Goal: Task Accomplishment & Management: Use online tool/utility

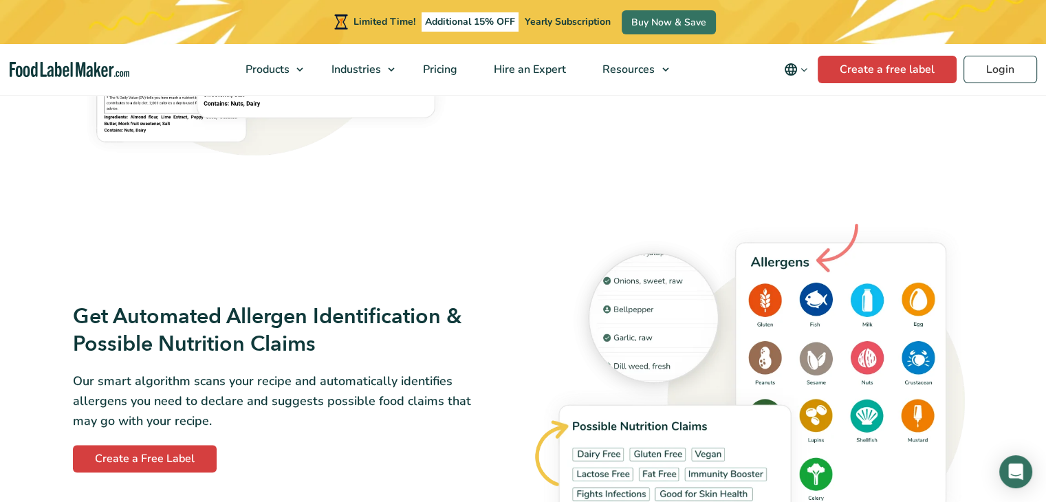
scroll to position [1489, 0]
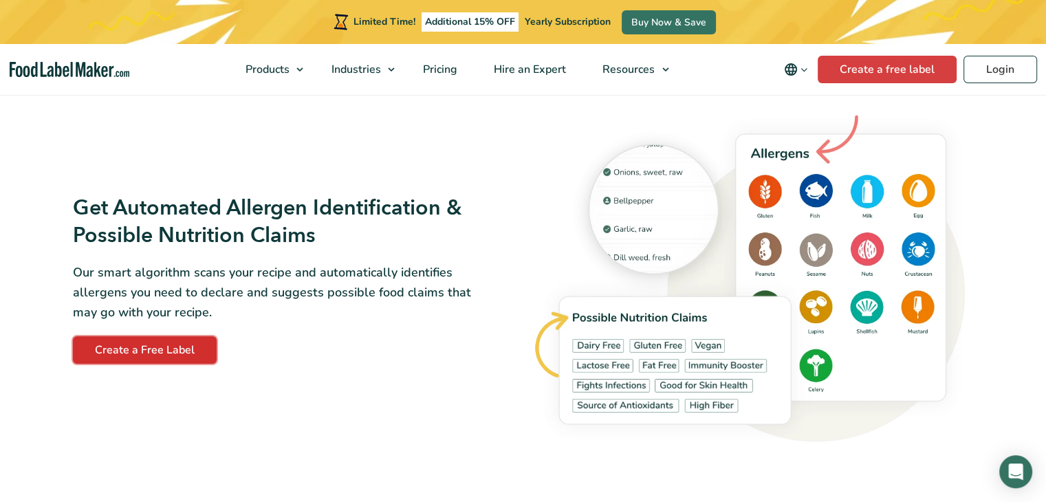
click at [113, 354] on link "Create a Free Label" at bounding box center [145, 350] width 144 height 28
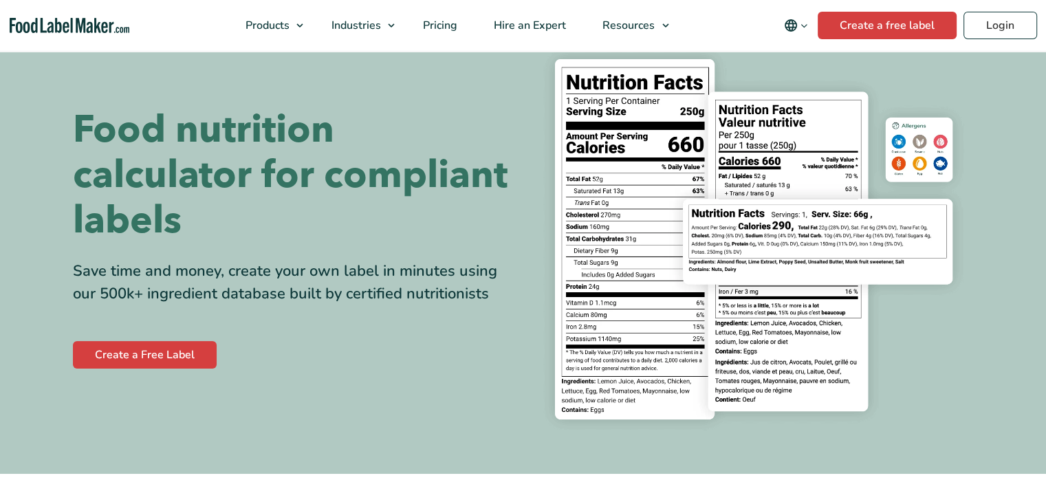
scroll to position [114, 0]
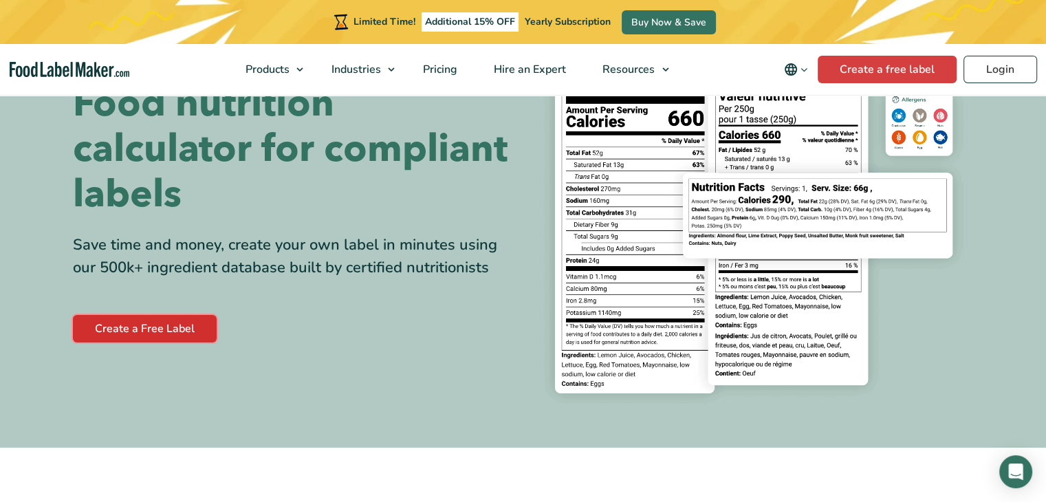
click at [115, 335] on link "Create a Free Label" at bounding box center [145, 329] width 144 height 28
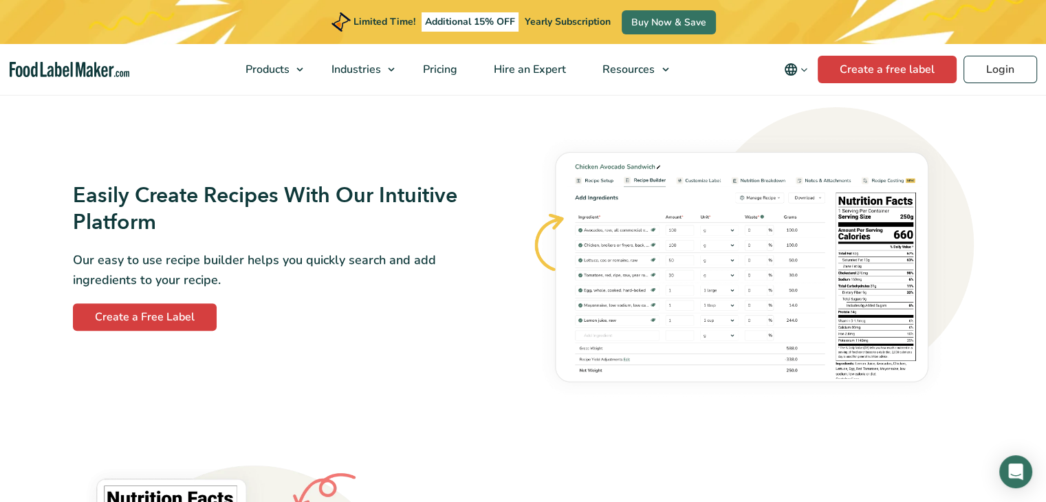
scroll to position [802, 0]
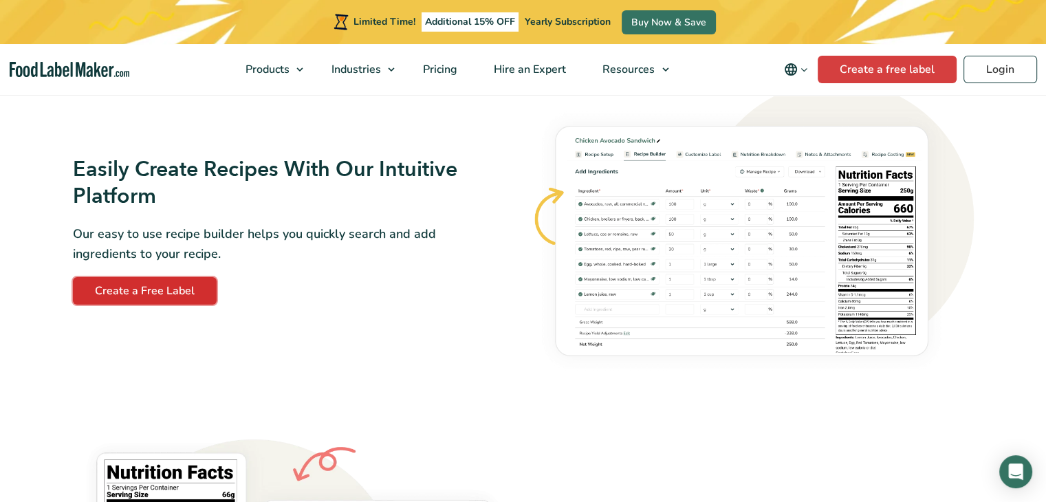
click at [189, 289] on link "Create a Free Label" at bounding box center [145, 291] width 144 height 28
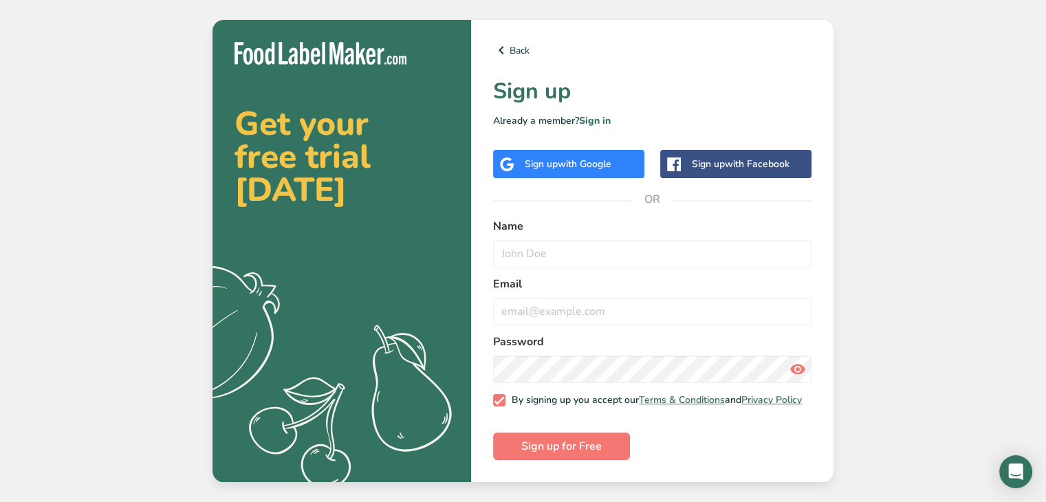
click at [760, 157] on span "with Facebook" at bounding box center [757, 163] width 65 height 13
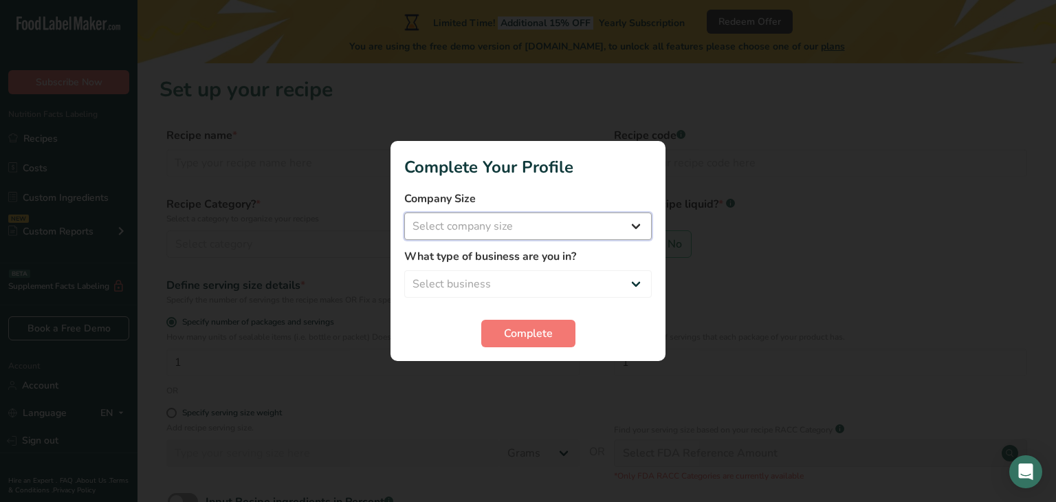
click at [561, 221] on select "Select company size Fewer than 10 Employees 10 to 50 Employees 51 to 500 Employ…" at bounding box center [528, 226] width 248 height 28
select select "3"
click at [404, 212] on select "Select company size Fewer than 10 Employees 10 to 50 Employees 51 to 500 Employ…" at bounding box center [528, 226] width 248 height 28
click at [485, 283] on select "Select business Packaged Food Manufacturer Restaurant & Cafe Bakery Meal Plans …" at bounding box center [528, 284] width 248 height 28
select select "3"
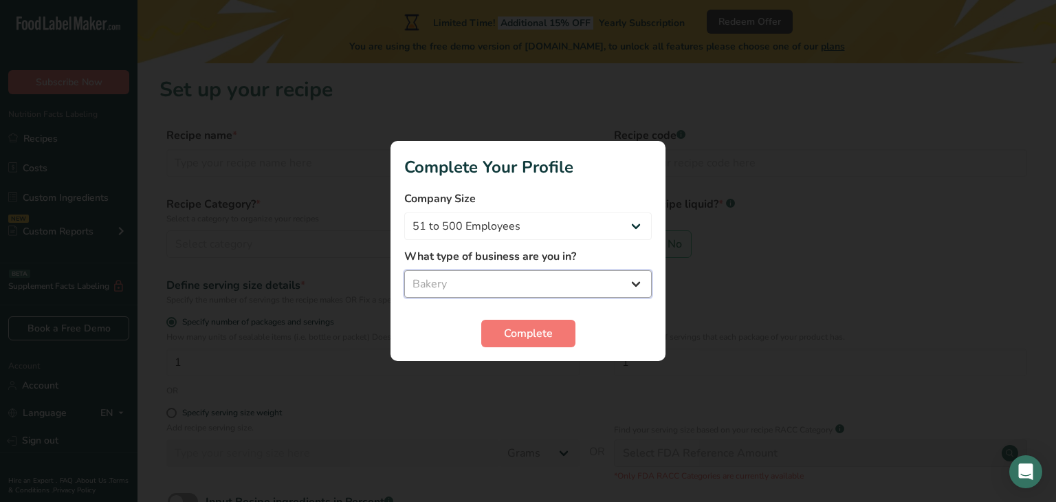
click at [404, 270] on select "Select business Packaged Food Manufacturer Restaurant & Cafe Bakery Meal Plans …" at bounding box center [528, 284] width 248 height 28
click at [540, 331] on span "Complete" at bounding box center [528, 333] width 49 height 17
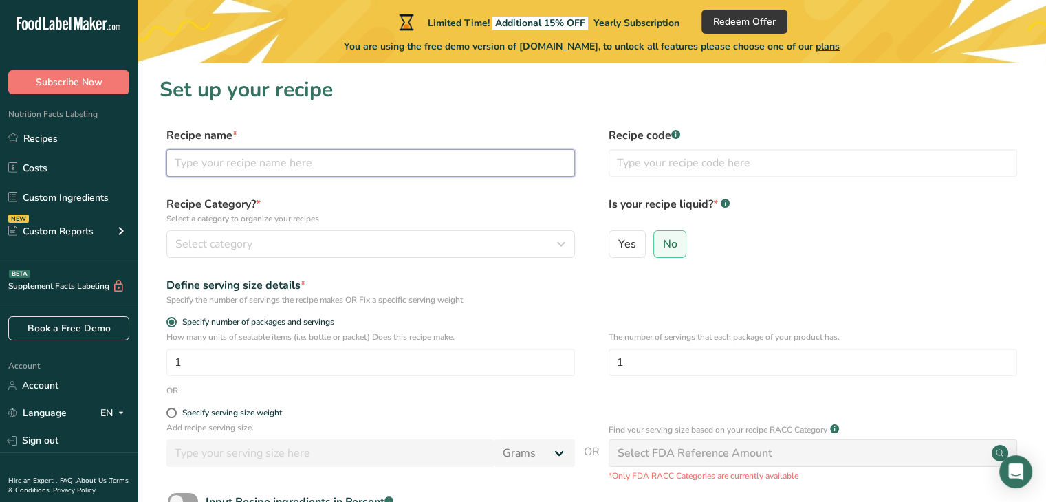
click at [337, 168] on input "text" at bounding box center [370, 163] width 408 height 28
type input "s"
type input "sugar cone black chocolate"
click at [214, 224] on p "Select a category to organize your recipes" at bounding box center [370, 218] width 408 height 12
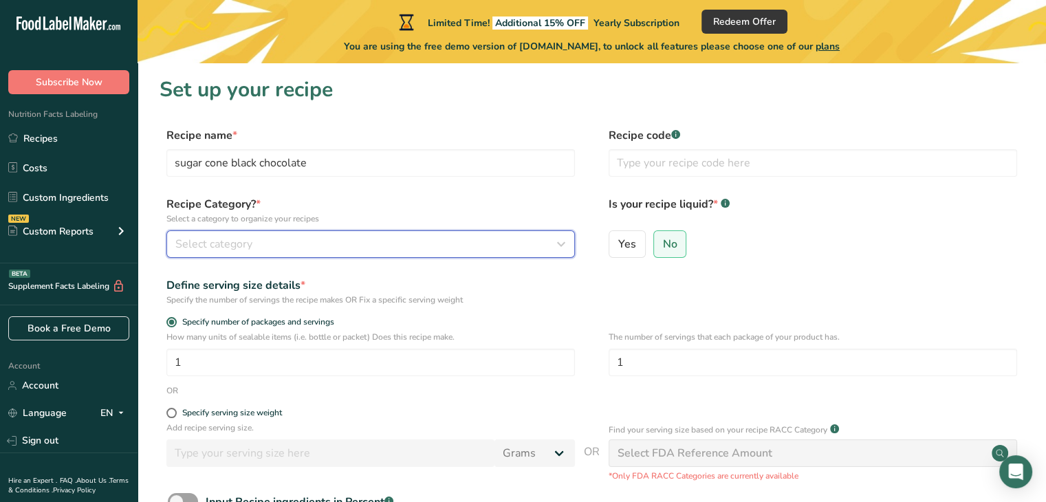
click at [208, 242] on span "Select category" at bounding box center [213, 244] width 77 height 17
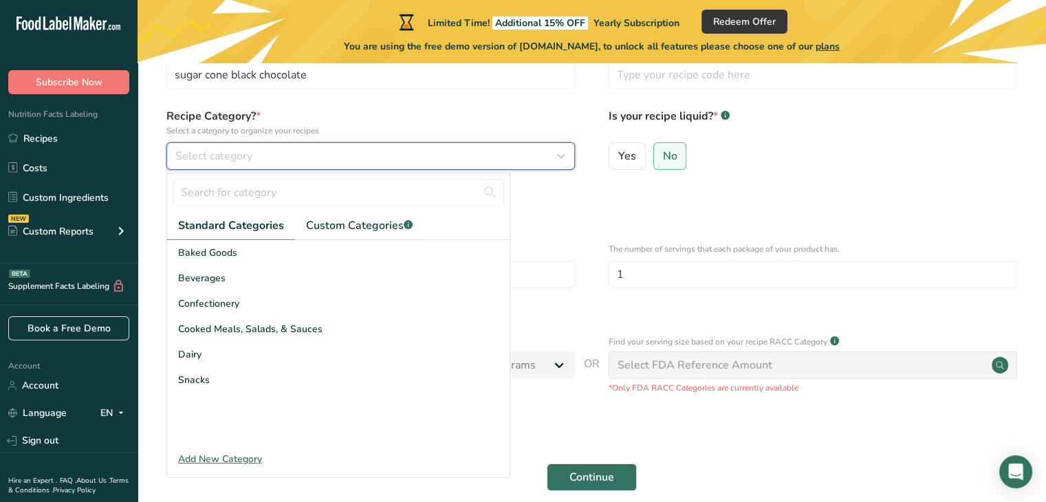
scroll to position [114, 0]
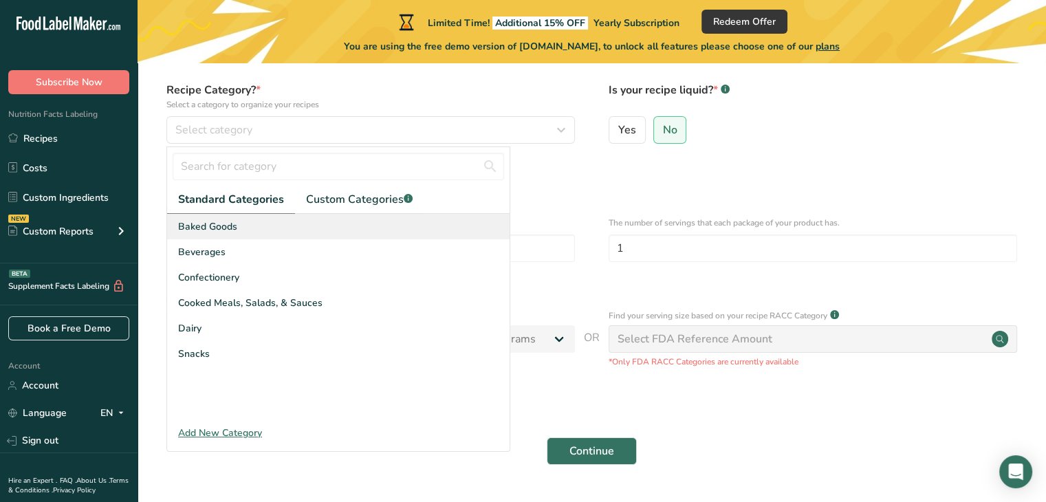
click at [237, 235] on div "Baked Goods" at bounding box center [338, 226] width 342 height 25
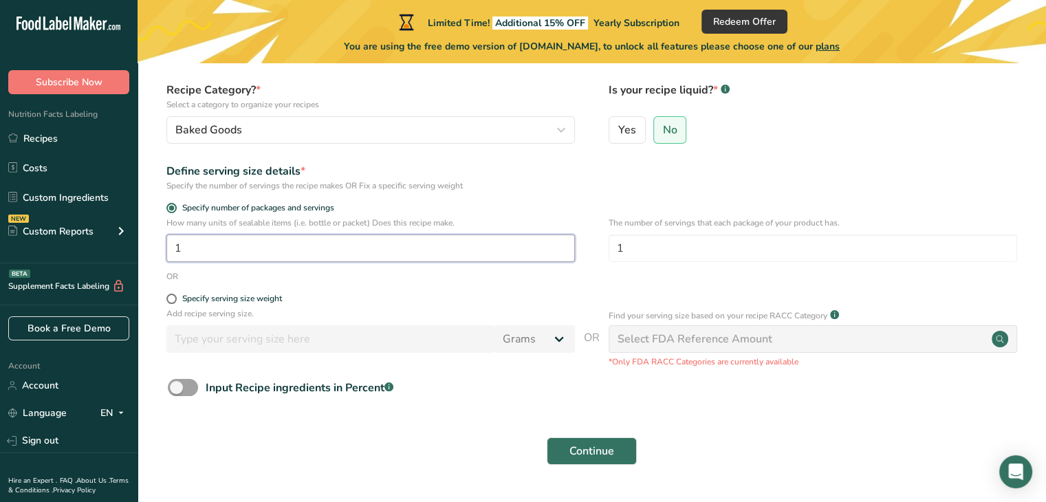
click at [226, 248] on input "1" at bounding box center [370, 248] width 408 height 28
type input "6900"
drag, startPoint x: 174, startPoint y: 293, endPoint x: 167, endPoint y: 300, distance: 10.2
click at [167, 300] on label "Specify serving size weight" at bounding box center [370, 299] width 408 height 10
click at [167, 300] on input "Specify serving size weight" at bounding box center [170, 298] width 9 height 9
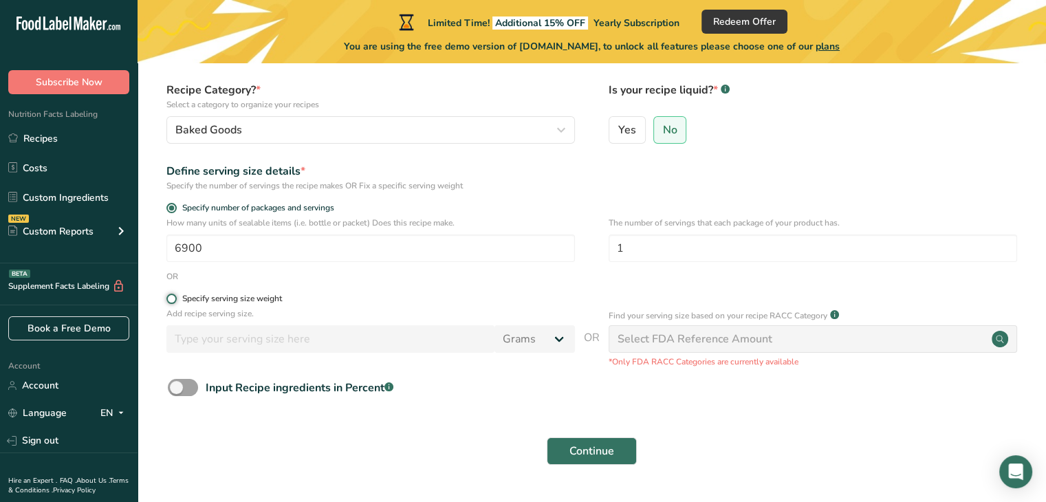
radio input "true"
radio input "false"
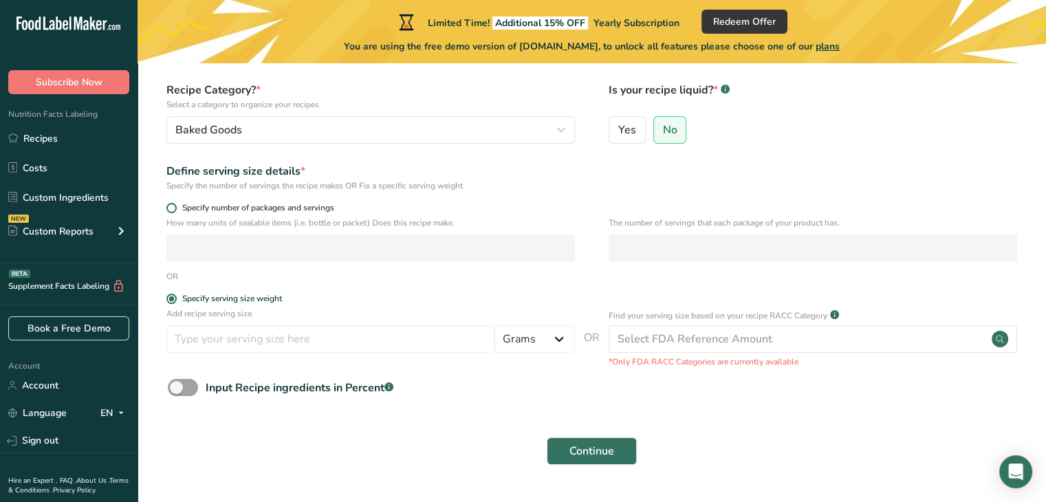
click at [175, 203] on label "Specify number of packages and servings" at bounding box center [370, 208] width 408 height 10
click at [175, 204] on input "Specify number of packages and servings" at bounding box center [170, 208] width 9 height 9
radio input "true"
radio input "false"
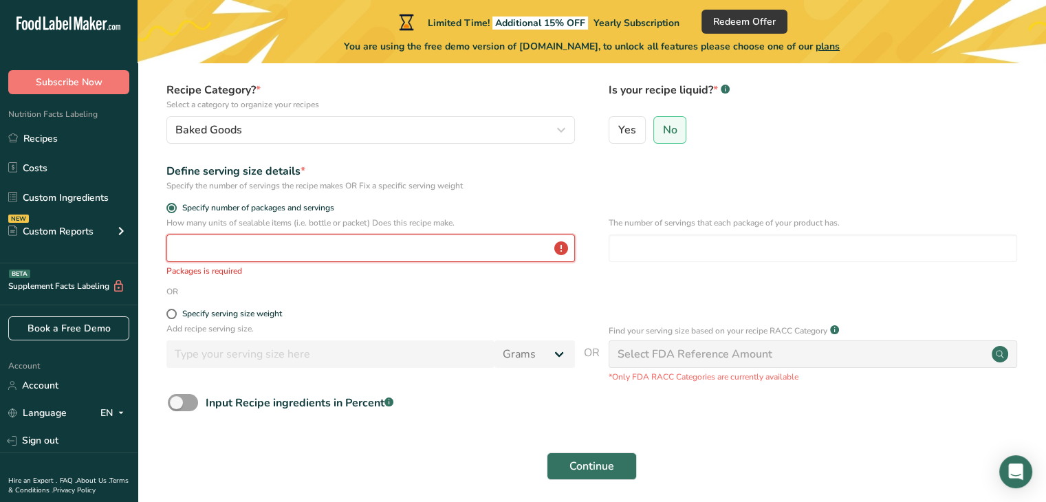
click at [325, 254] on input "number" at bounding box center [370, 248] width 408 height 28
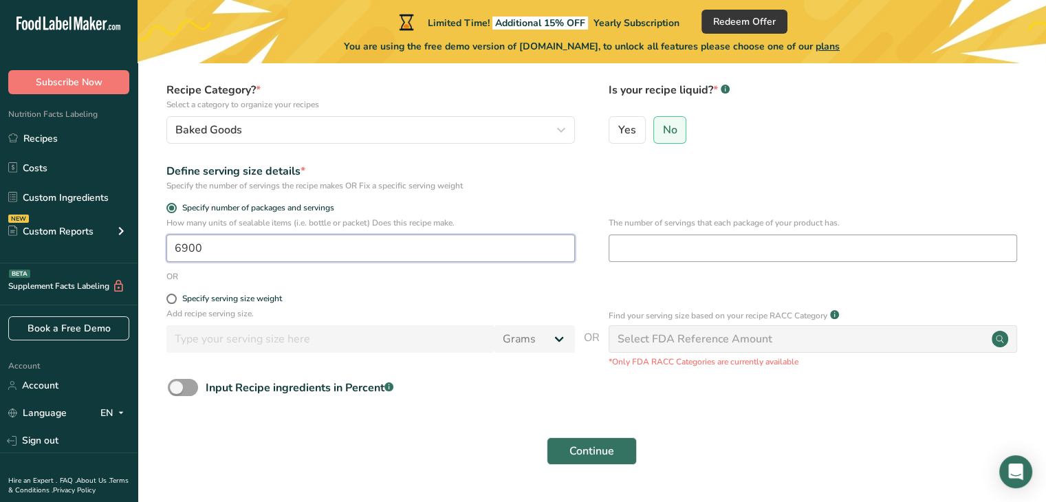
type input "6900"
click at [727, 244] on input "number" at bounding box center [812, 248] width 408 height 28
type input "600"
click at [407, 437] on div "Continue" at bounding box center [592, 451] width 864 height 44
click at [574, 454] on span "Continue" at bounding box center [591, 451] width 45 height 17
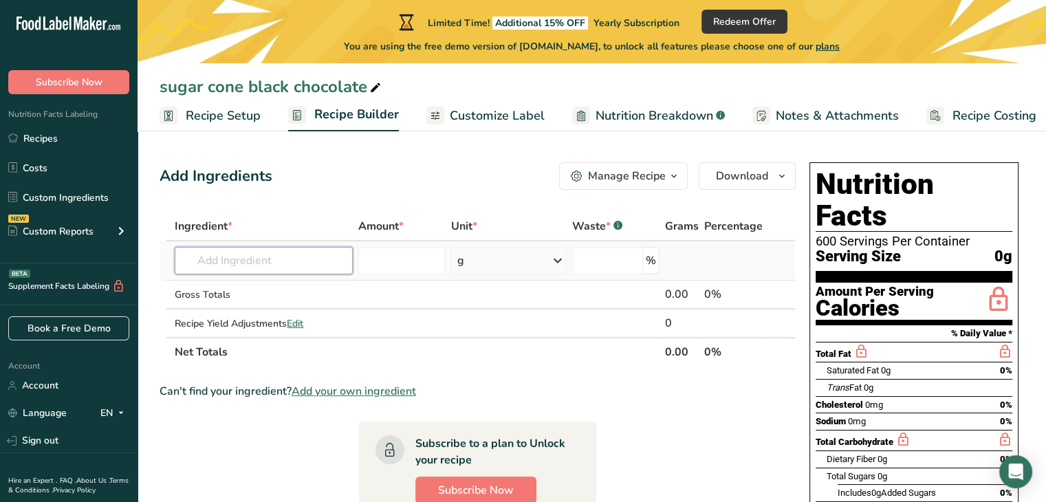
click at [226, 256] on input "text" at bounding box center [264, 261] width 178 height 28
click at [493, 257] on div "g" at bounding box center [508, 261] width 116 height 28
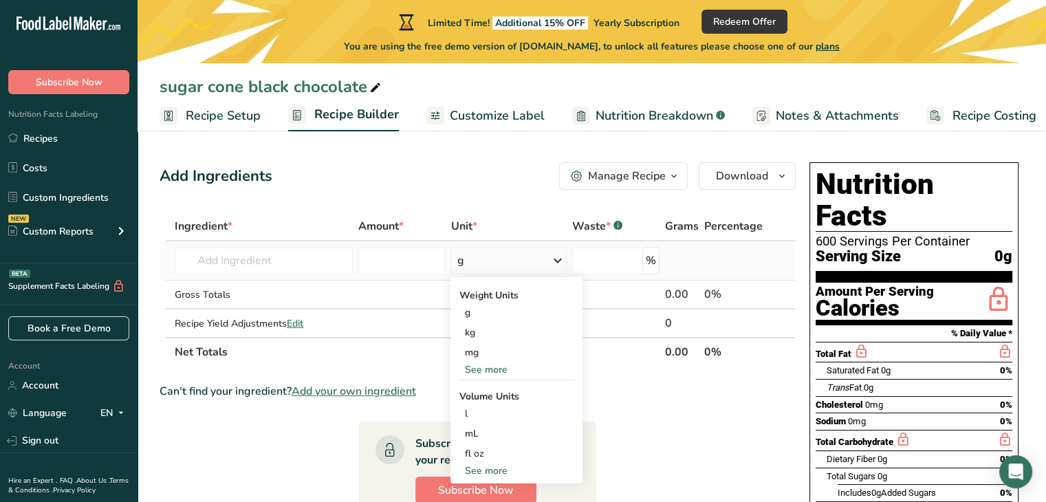
click at [493, 257] on div "g" at bounding box center [508, 261] width 116 height 28
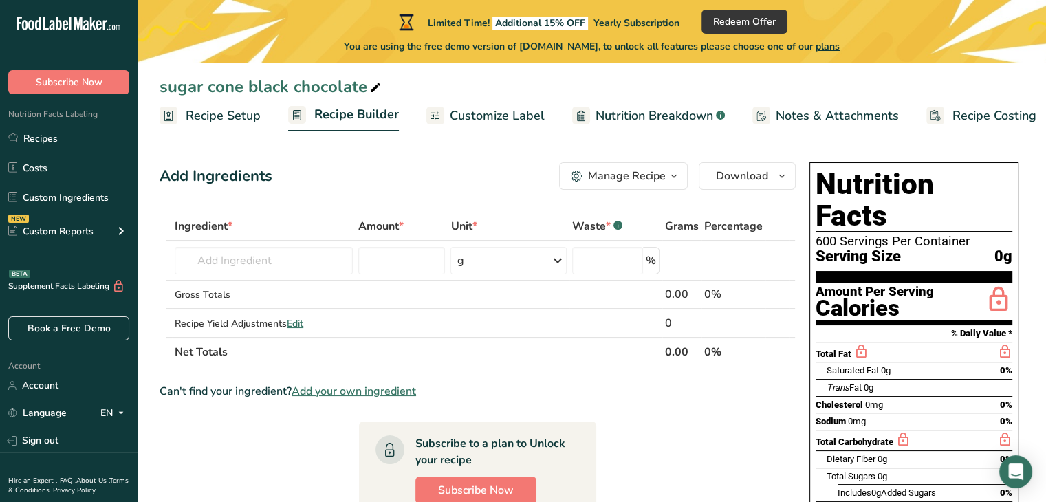
click at [626, 109] on span "Nutrition Breakdown" at bounding box center [654, 116] width 118 height 19
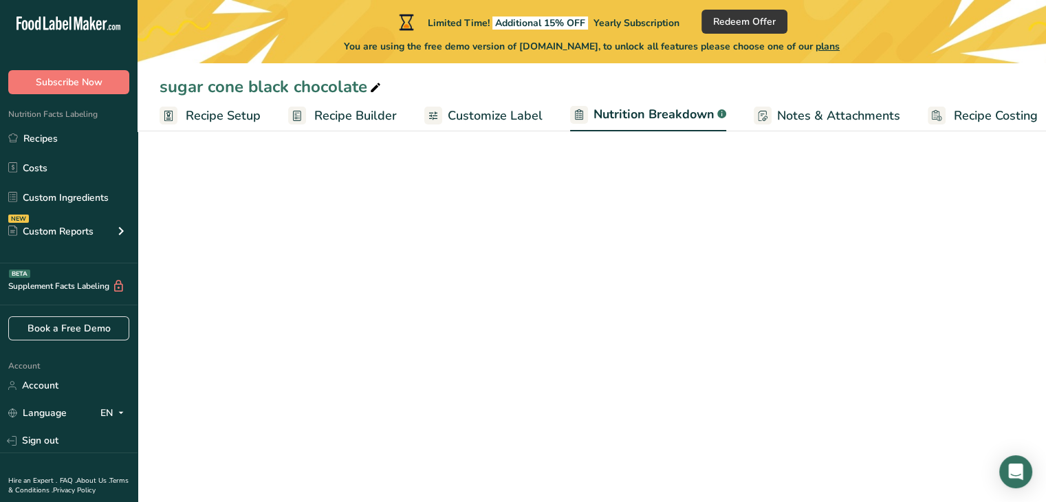
scroll to position [0, 13]
select select "Calories"
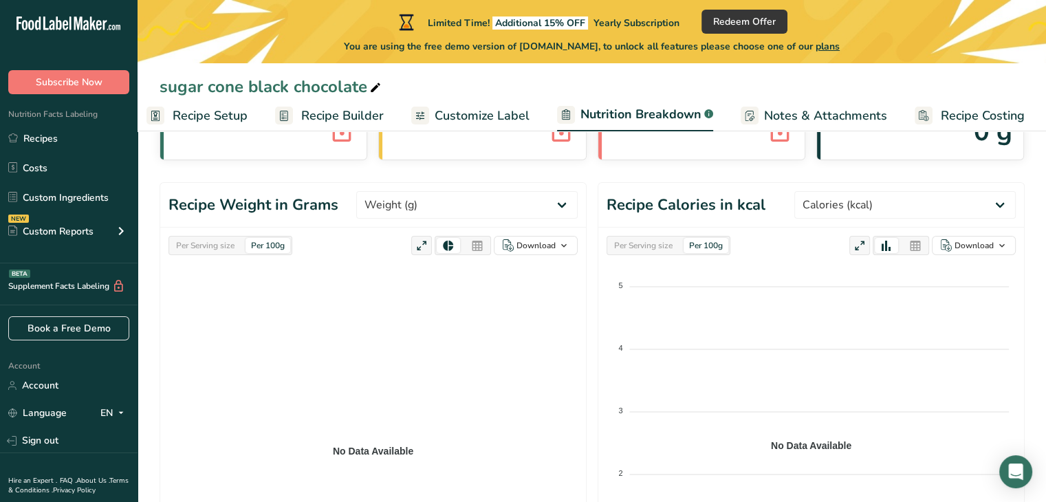
scroll to position [0, 0]
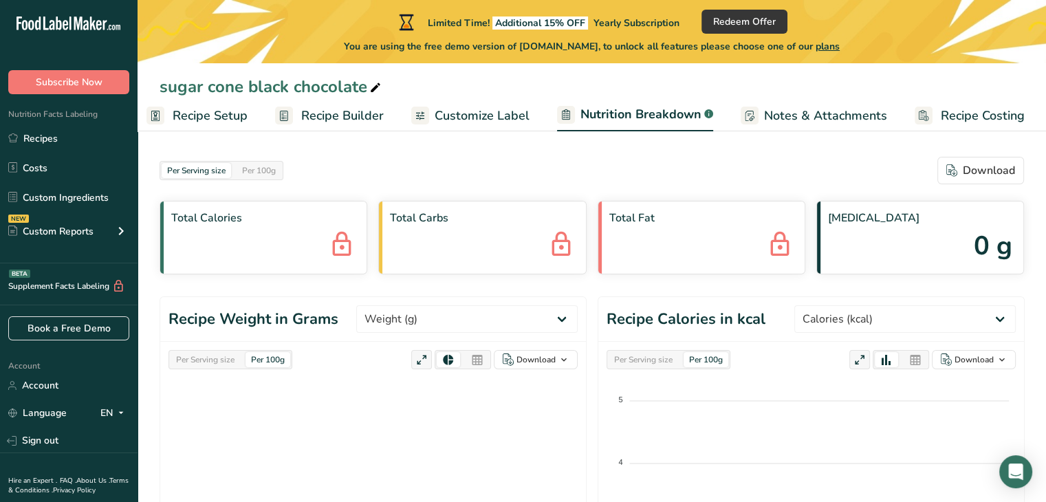
click at [338, 109] on span "Recipe Builder" at bounding box center [342, 116] width 83 height 19
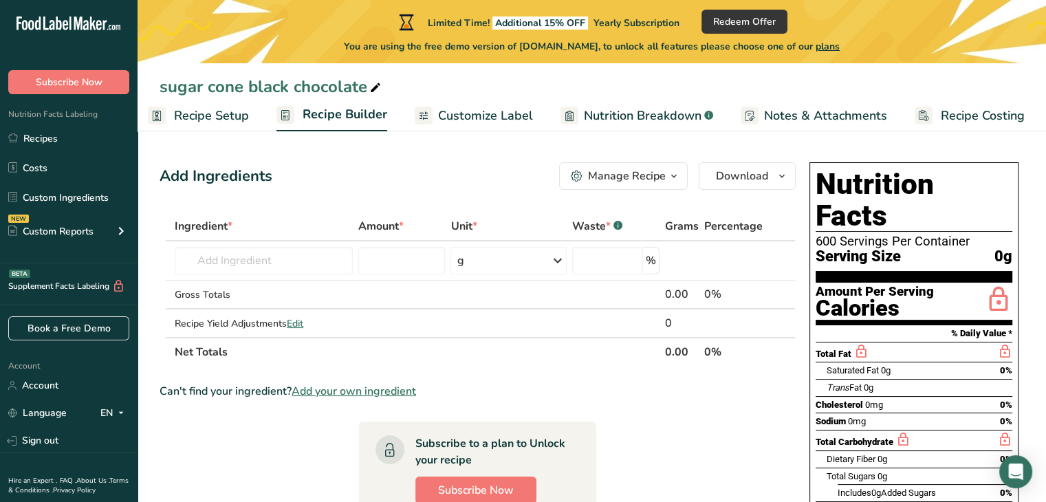
click at [204, 111] on span "Recipe Setup" at bounding box center [211, 116] width 75 height 19
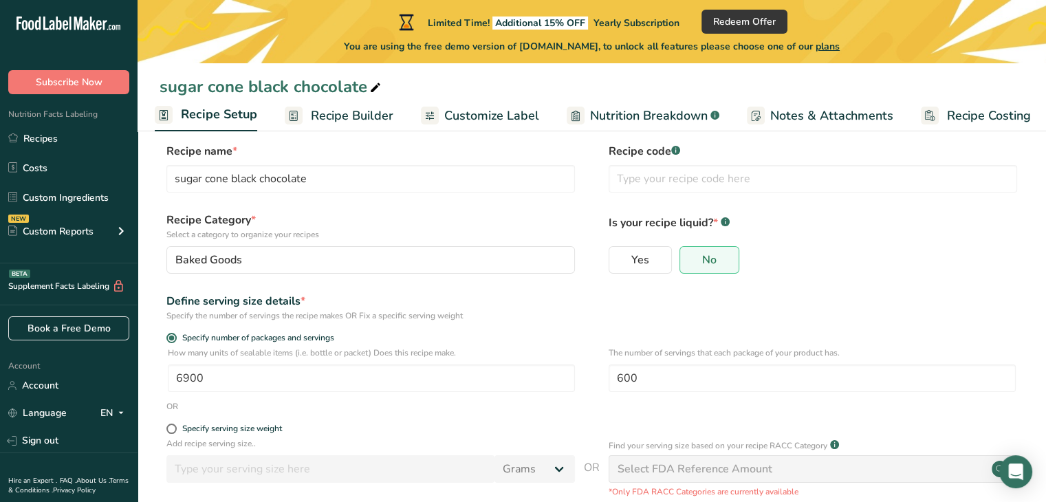
scroll to position [114, 0]
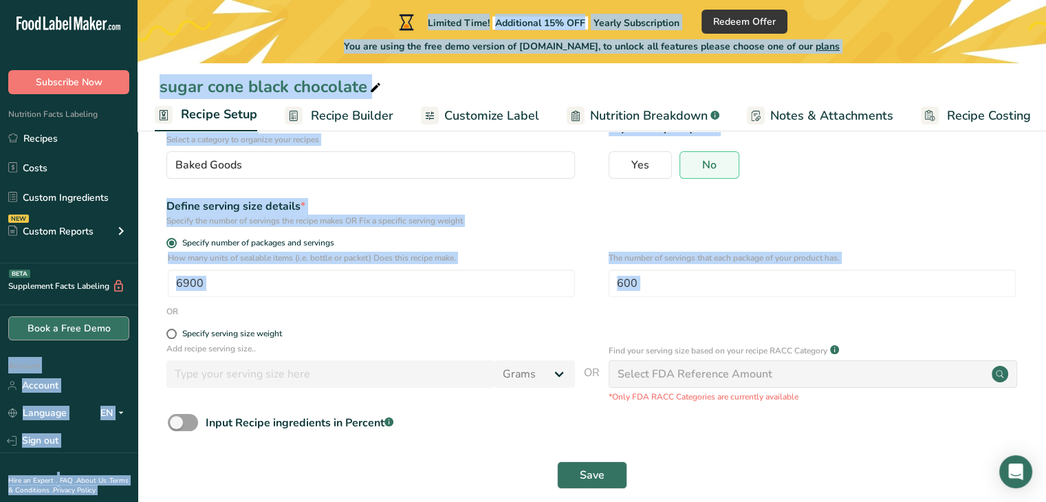
drag, startPoint x: 104, startPoint y: 322, endPoint x: 68, endPoint y: 327, distance: 36.1
click at [67, 329] on div ".a-20{fill:#fff;} Subscribe Now Nutrition Facts Labeling Recipes Costs Custom I…" at bounding box center [523, 202] width 1046 height 633
click at [233, 283] on input "6900" at bounding box center [371, 284] width 407 height 28
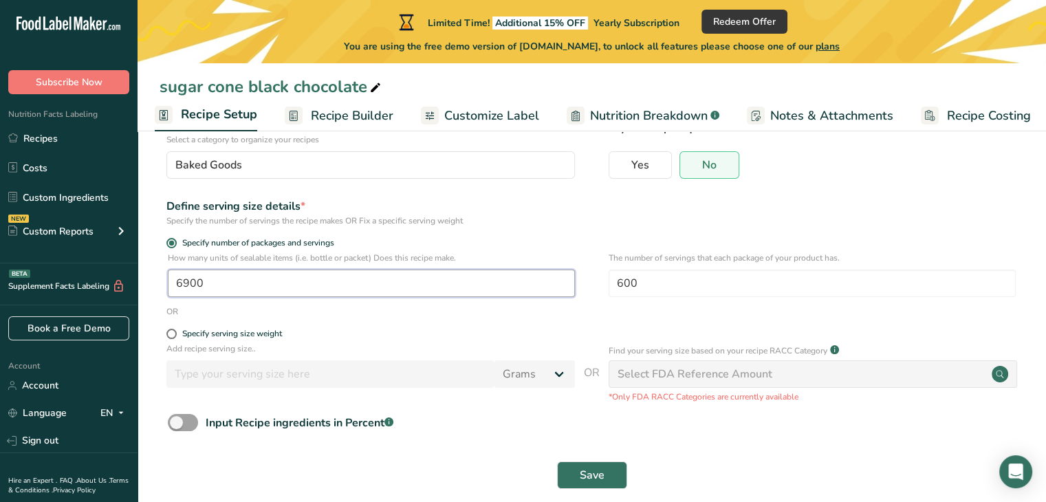
drag, startPoint x: 154, startPoint y: 301, endPoint x: 110, endPoint y: 304, distance: 44.1
click at [112, 310] on div ".a-20{fill:#fff;} Subscribe Now Nutrition Facts Labeling Recipes Costs Custom I…" at bounding box center [523, 202] width 1046 height 633
type input "1"
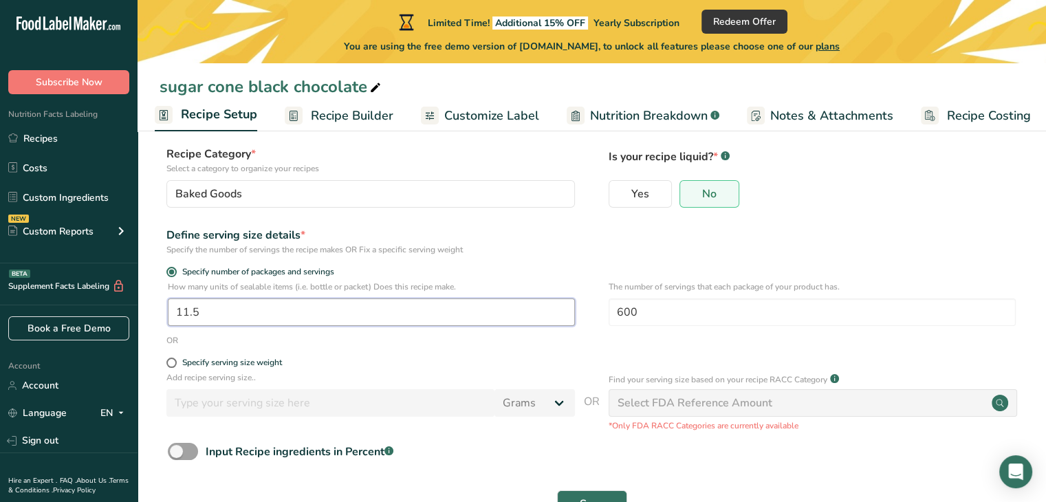
scroll to position [132, 0]
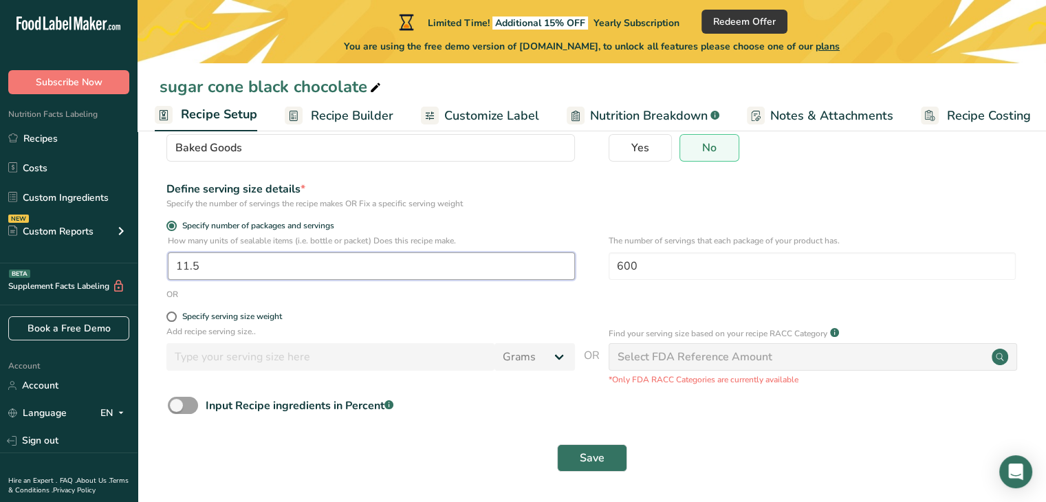
type input "11.5"
click at [572, 436] on div "Save" at bounding box center [592, 458] width 864 height 44
click at [573, 450] on button "Save" at bounding box center [592, 458] width 70 height 28
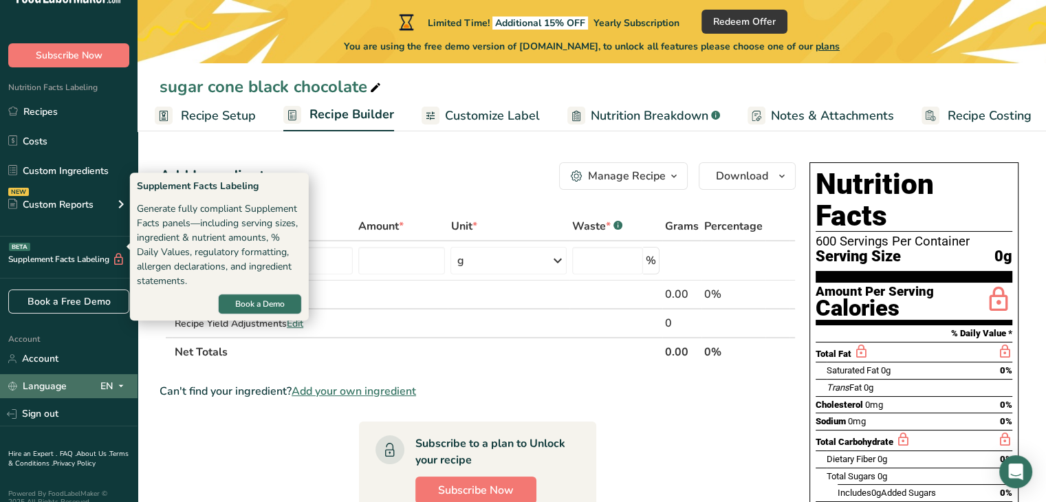
scroll to position [41, 0]
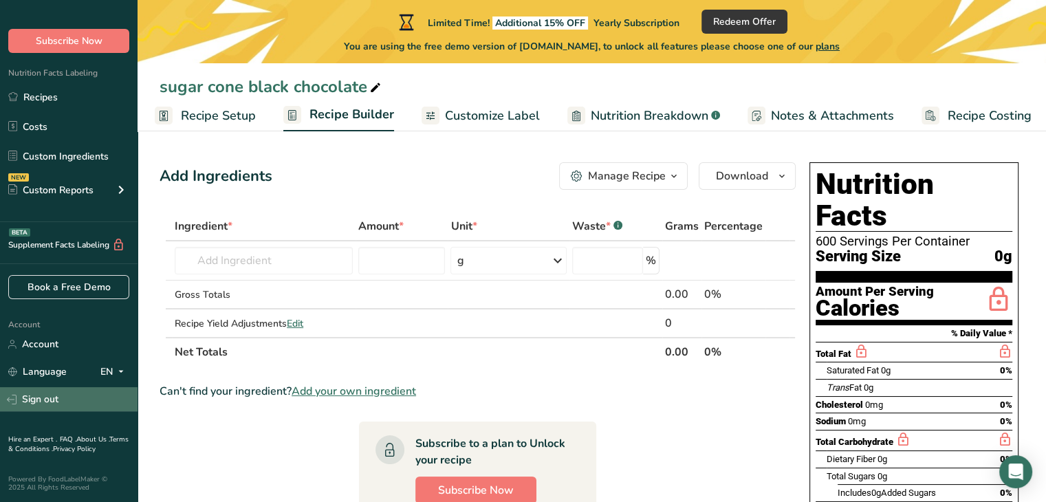
click at [63, 394] on link "Sign out" at bounding box center [69, 399] width 138 height 24
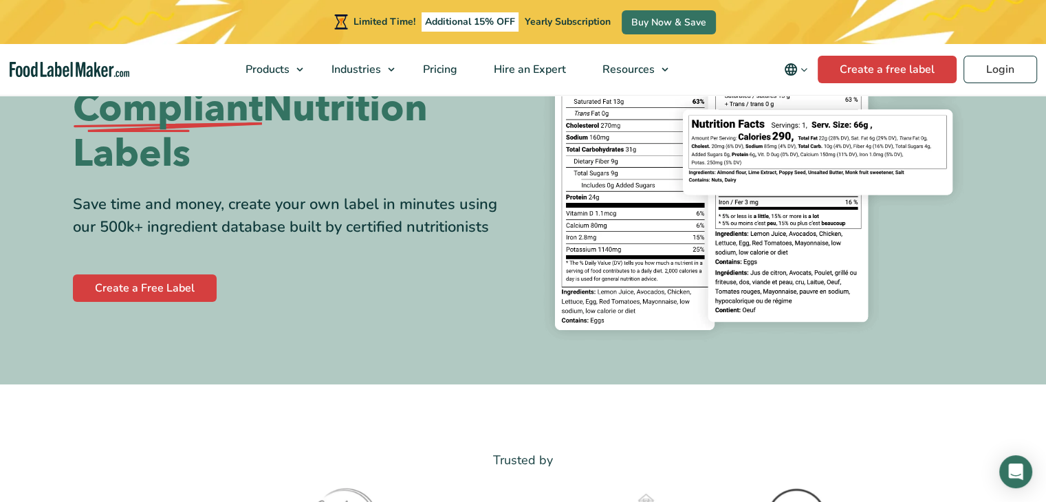
scroll to position [114, 0]
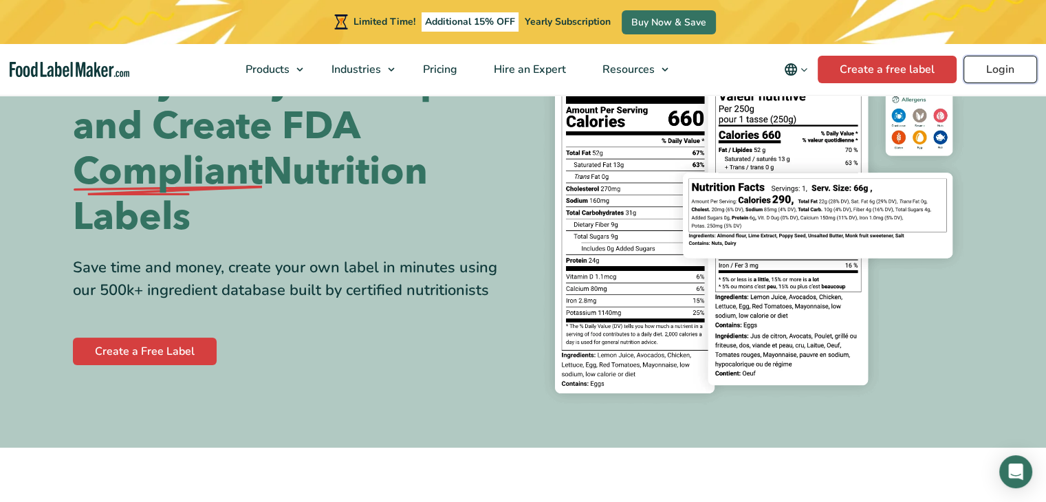
click at [1015, 69] on link "Login" at bounding box center [1000, 70] width 74 height 28
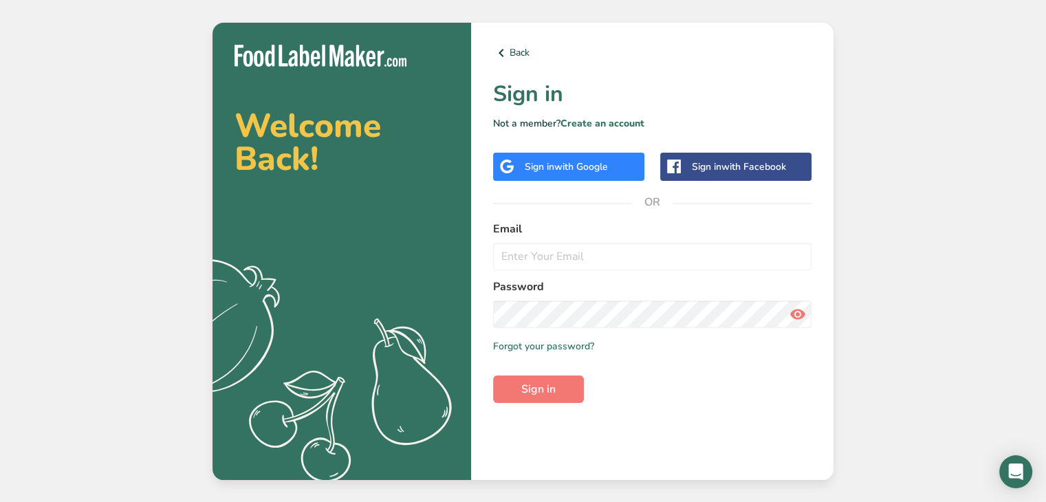
click at [693, 164] on div "Sign in with Facebook" at bounding box center [739, 167] width 94 height 14
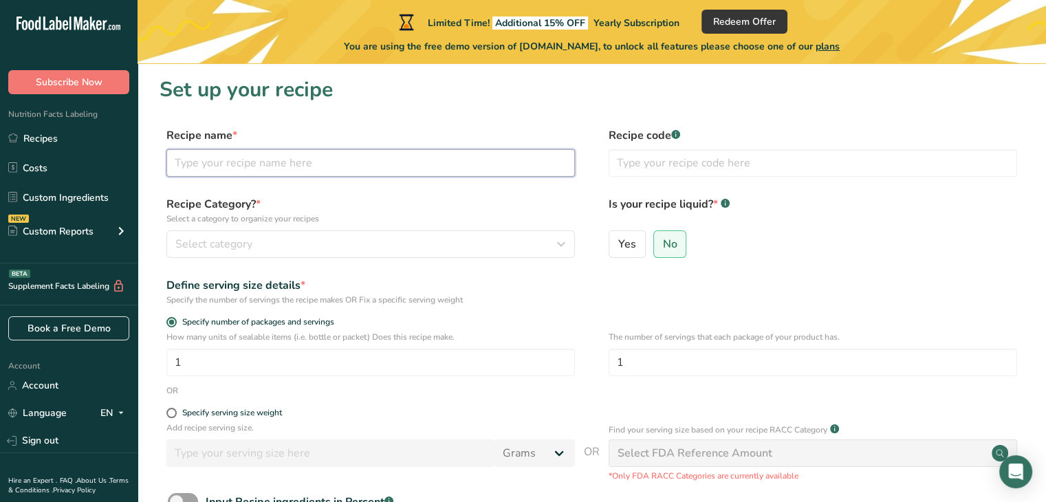
click at [218, 157] on input "text" at bounding box center [370, 163] width 408 height 28
type input "sugar cone black chocolate"
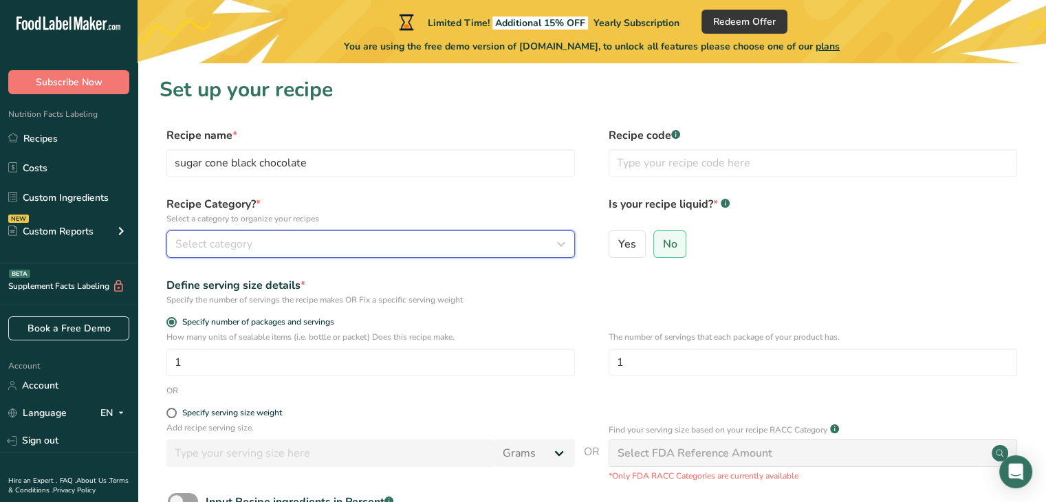
click at [277, 252] on div "Select category" at bounding box center [366, 244] width 382 height 17
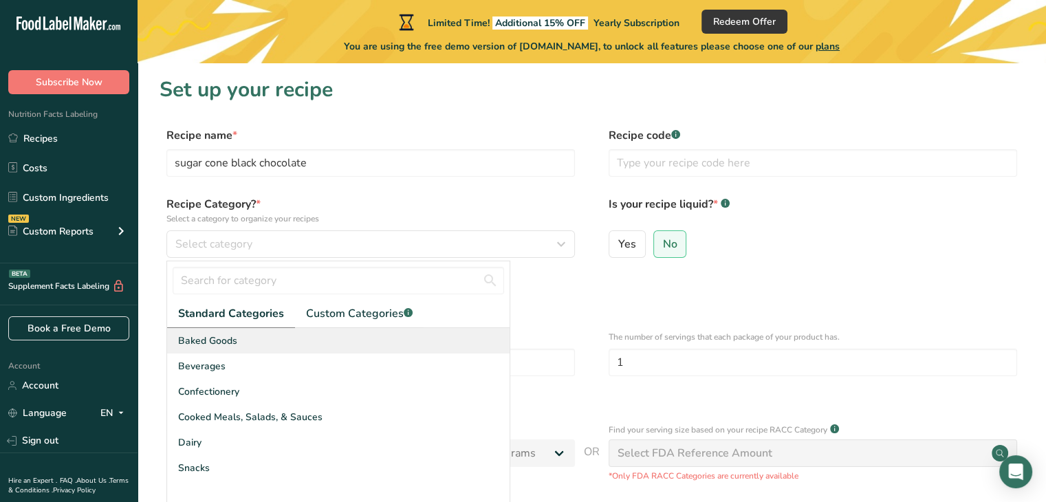
click at [239, 340] on div "Baked Goods" at bounding box center [338, 340] width 342 height 25
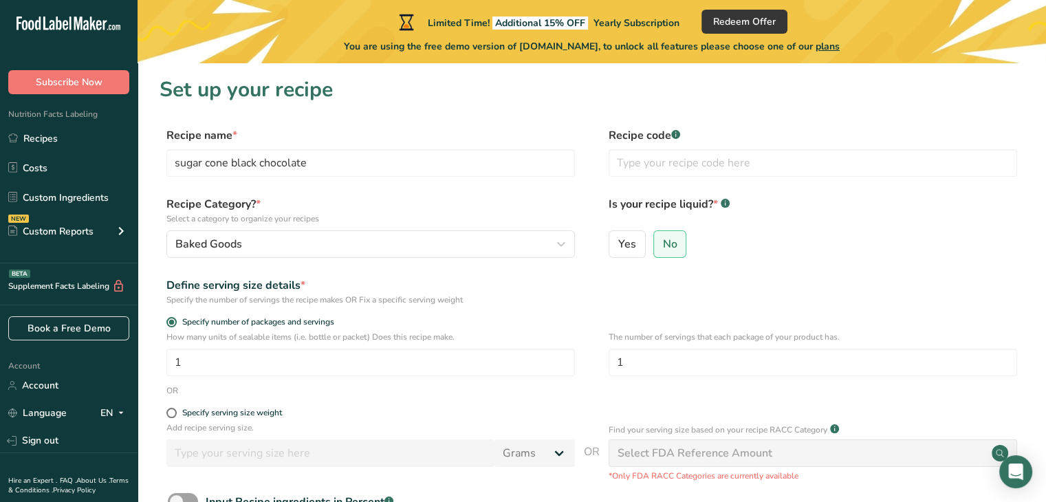
scroll to position [114, 0]
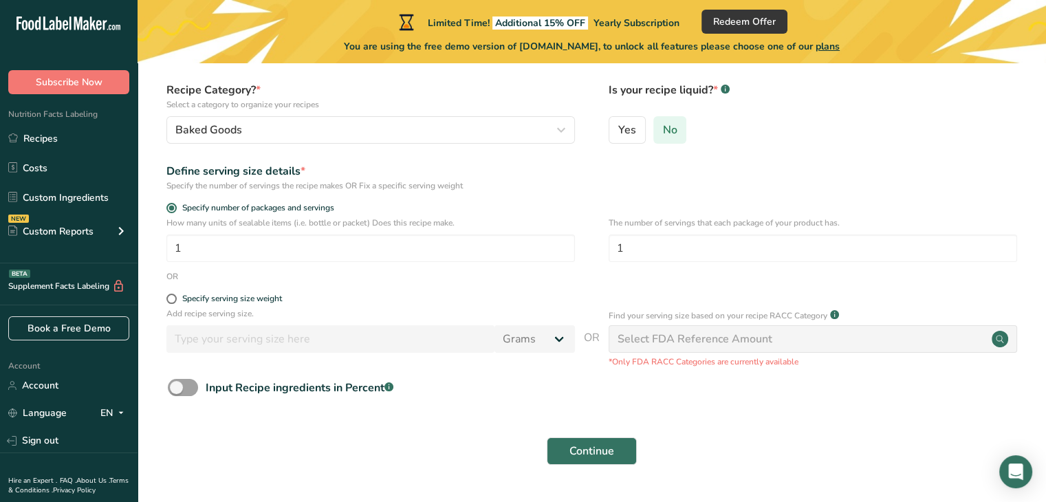
click at [668, 131] on span "No" at bounding box center [670, 130] width 14 height 14
click at [663, 131] on input "No" at bounding box center [658, 129] width 9 height 9
click at [321, 248] on input "1" at bounding box center [370, 248] width 408 height 28
drag, startPoint x: 645, startPoint y: 245, endPoint x: 567, endPoint y: 242, distance: 78.5
click at [567, 242] on div "How many units of sealable items (i.e. bottle or packet) Does this recipe make.…" at bounding box center [592, 244] width 864 height 54
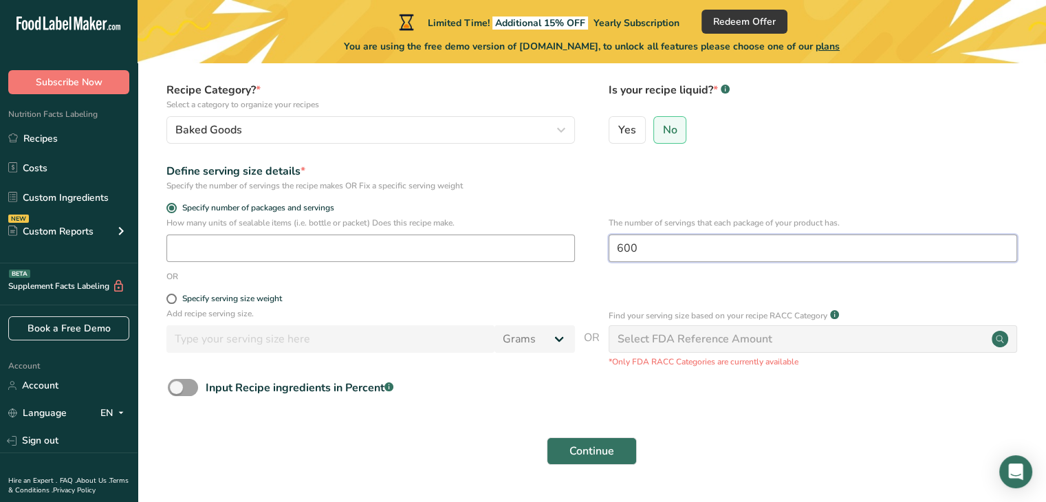
type input "600"
drag, startPoint x: 224, startPoint y: 246, endPoint x: 218, endPoint y: 242, distance: 7.4
click at [223, 246] on input "number" at bounding box center [370, 248] width 408 height 28
type input "6900"
click at [593, 462] on button "Continue" at bounding box center [592, 451] width 90 height 28
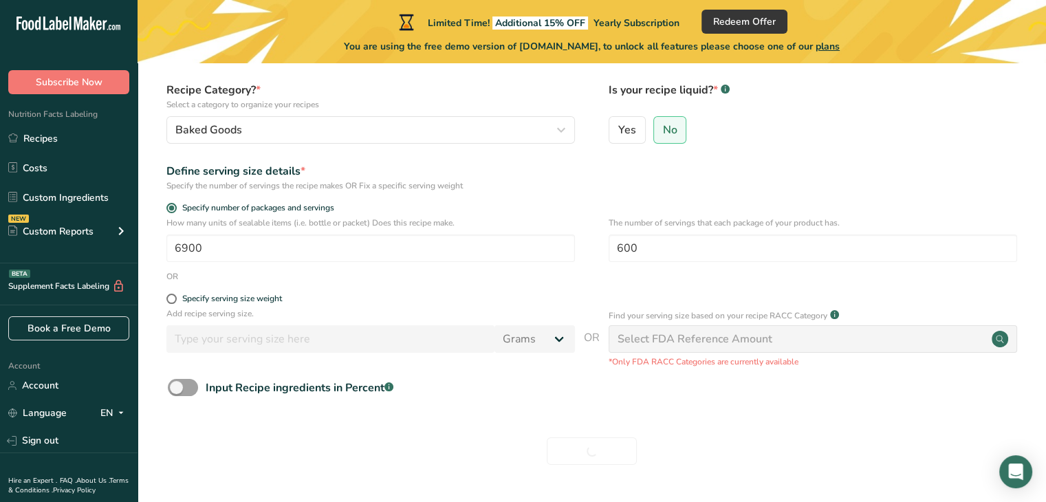
click at [594, 454] on div "Continue" at bounding box center [592, 451] width 864 height 44
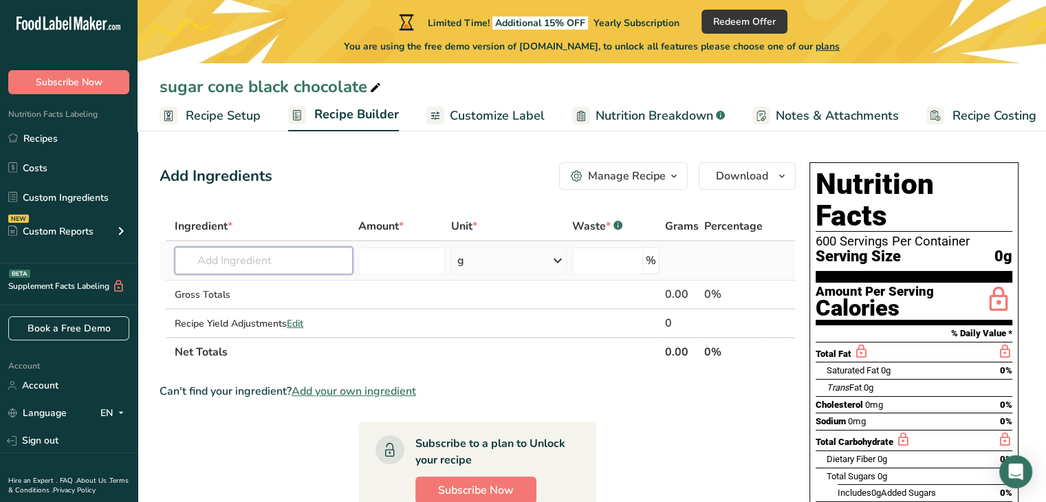
click at [281, 257] on input "text" at bounding box center [264, 261] width 178 height 28
click at [408, 263] on input "number" at bounding box center [401, 261] width 87 height 28
click at [268, 269] on input "text" at bounding box center [264, 261] width 178 height 28
click at [593, 263] on input "number" at bounding box center [607, 261] width 71 height 28
click at [218, 256] on input "text" at bounding box center [264, 261] width 178 height 28
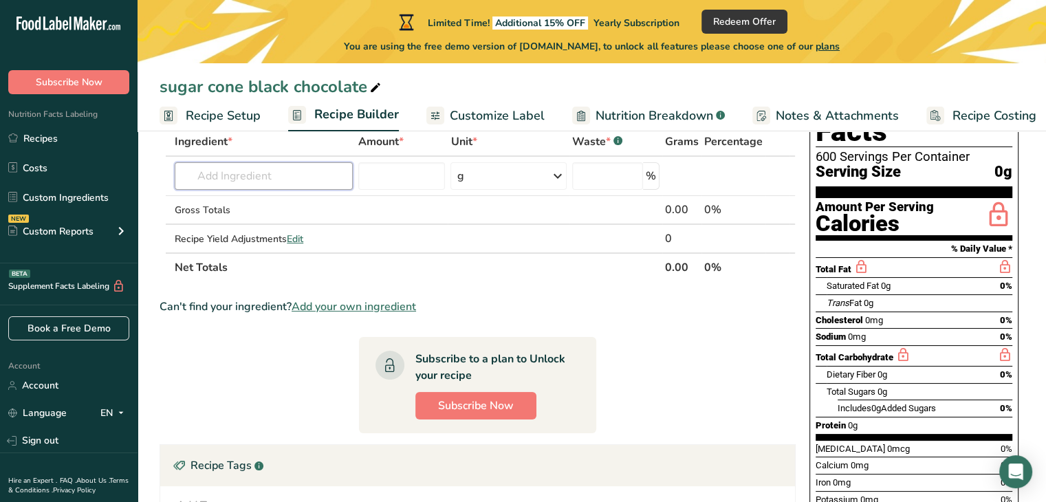
scroll to position [44, 0]
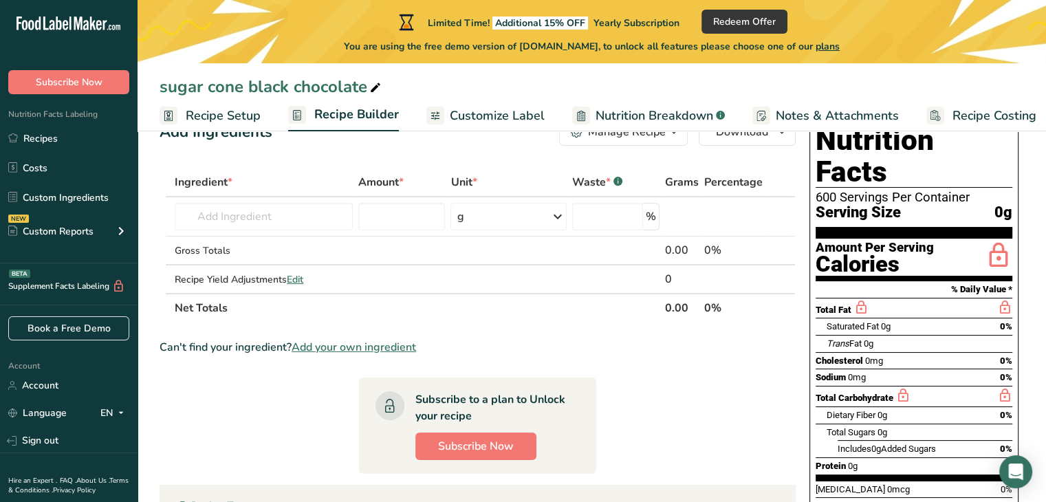
click at [465, 117] on span "Customize Label" at bounding box center [497, 116] width 95 height 19
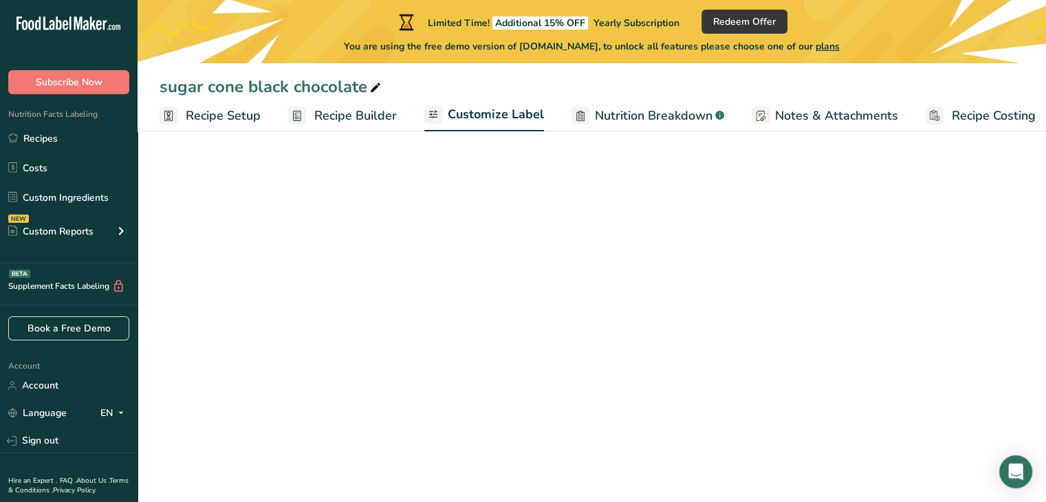
scroll to position [0, 12]
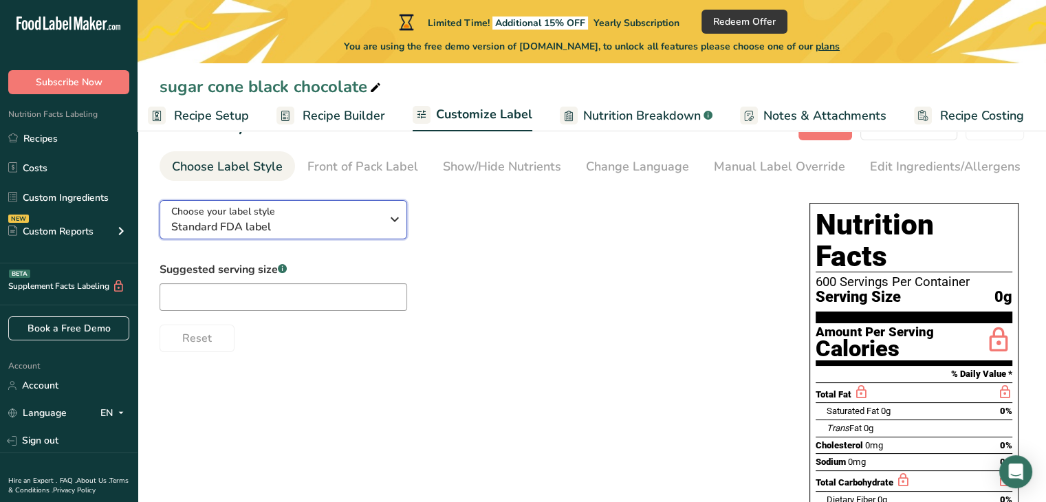
click at [239, 227] on span "Standard FDA label" at bounding box center [276, 227] width 210 height 17
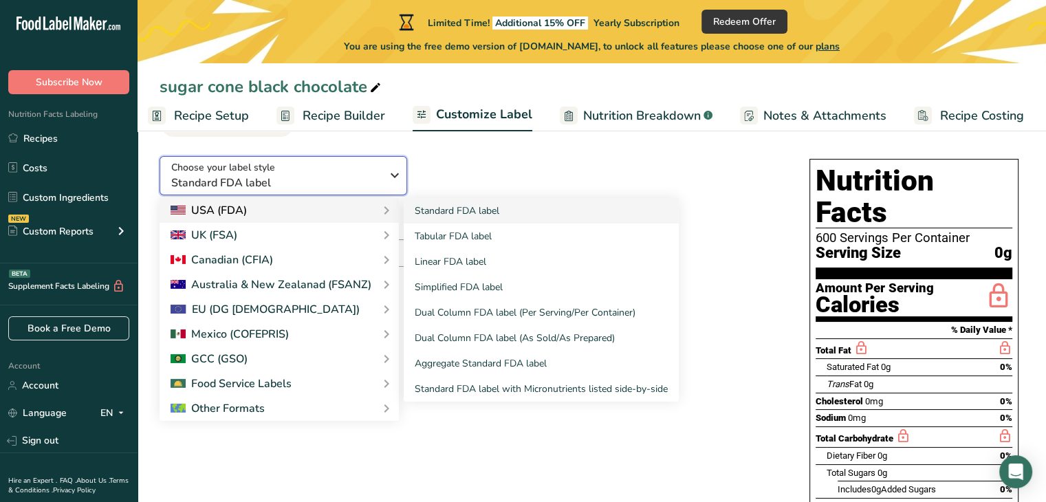
scroll to position [114, 0]
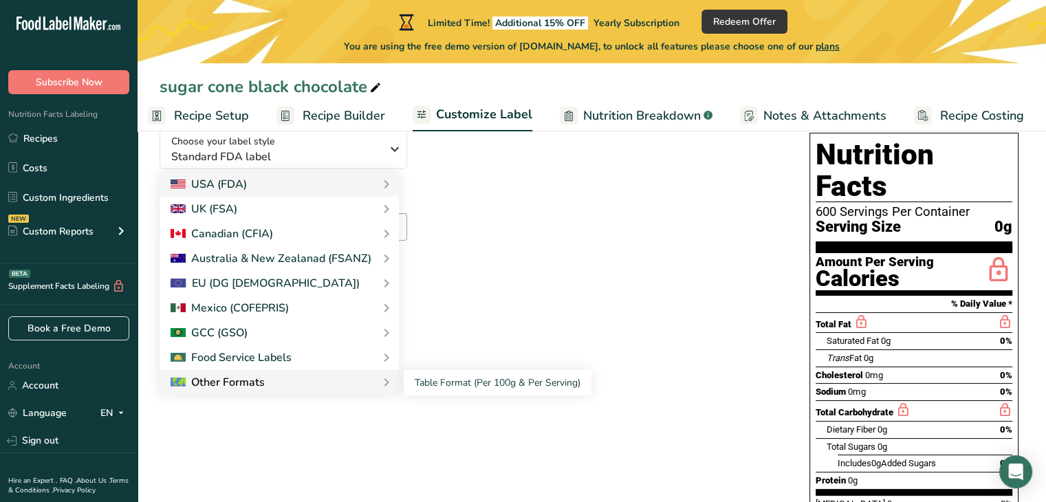
click at [267, 386] on div "Other Formats" at bounding box center [279, 382] width 217 height 17
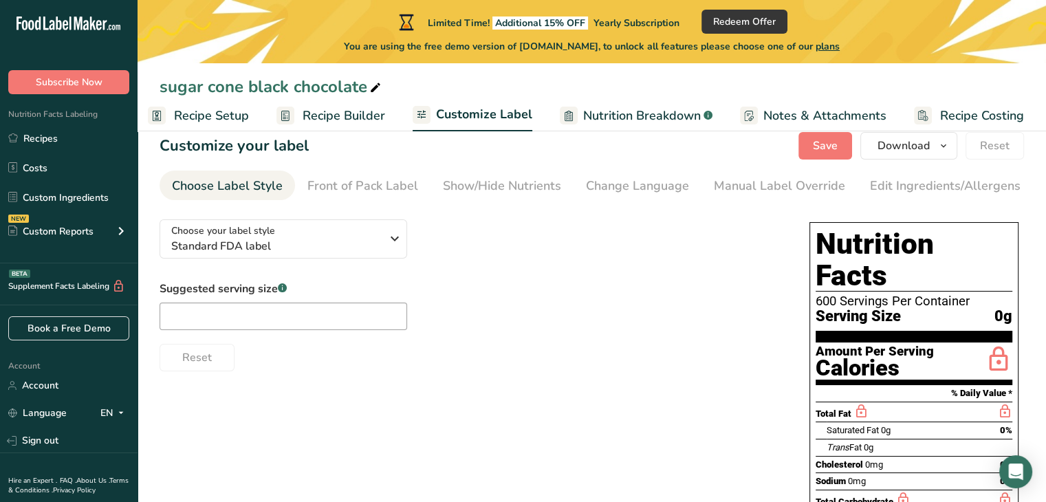
scroll to position [0, 0]
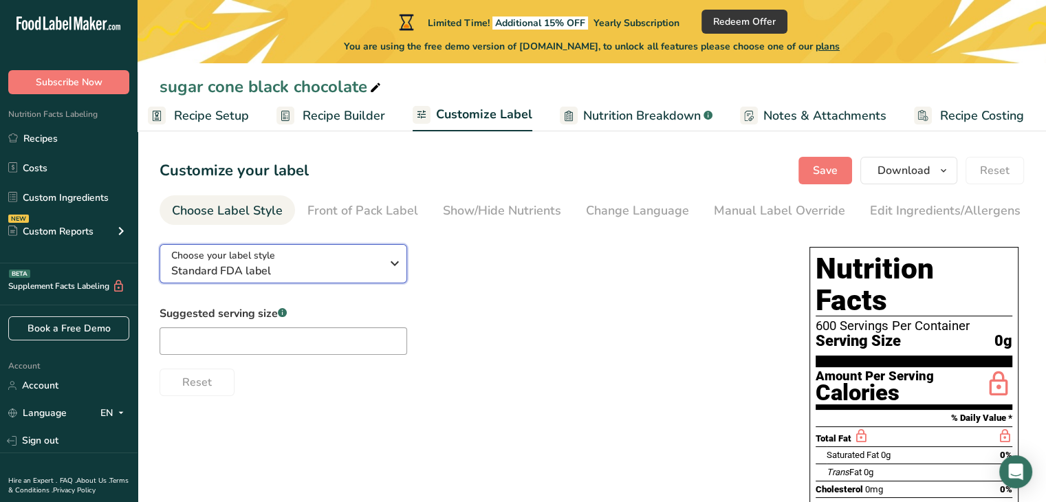
click at [266, 267] on span "Standard FDA label" at bounding box center [276, 271] width 210 height 17
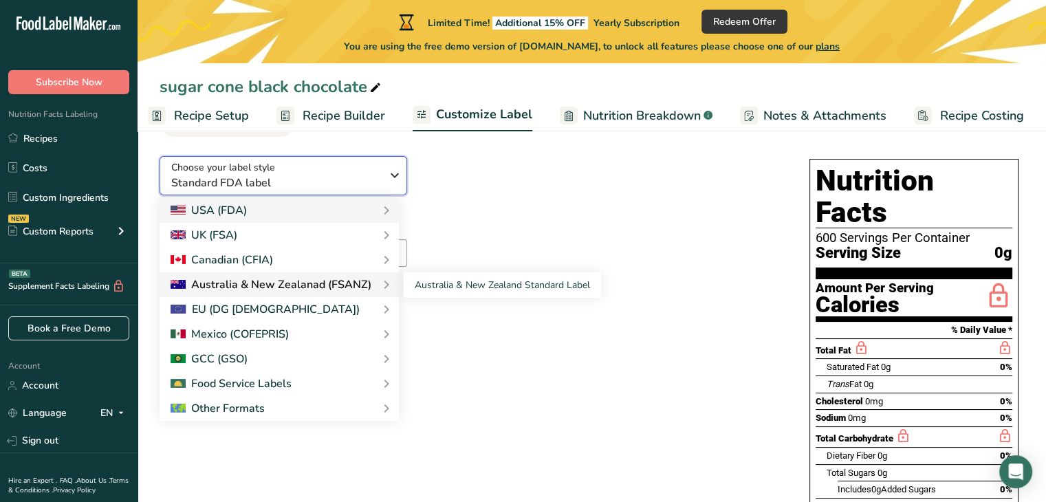
scroll to position [114, 0]
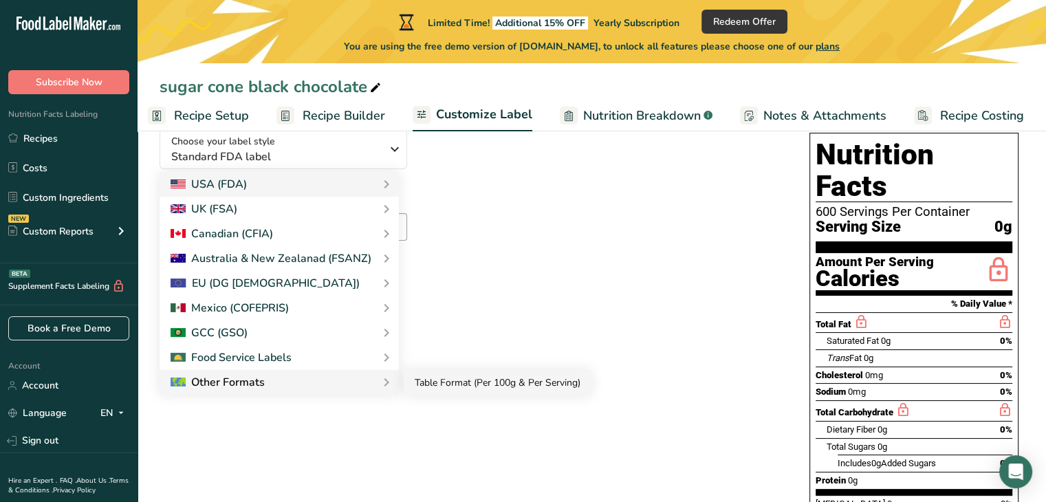
click at [438, 384] on link "Table Format (Per 100g & Per Serving)" at bounding box center [498, 382] width 188 height 25
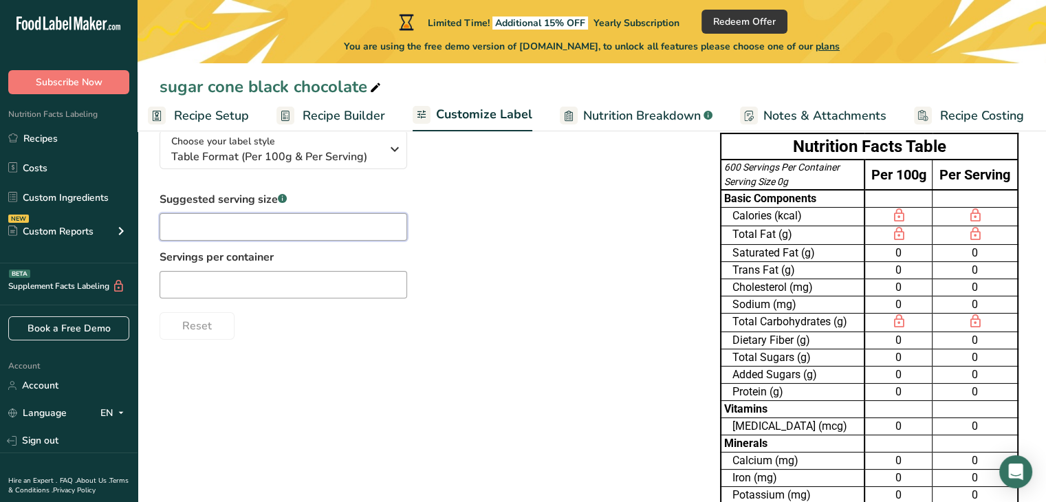
click at [239, 226] on input "text" at bounding box center [284, 227] width 248 height 28
type input "11.5"
click at [234, 287] on input "text" at bounding box center [284, 285] width 248 height 28
type input "600"
click at [344, 331] on div "Reset" at bounding box center [426, 323] width 533 height 33
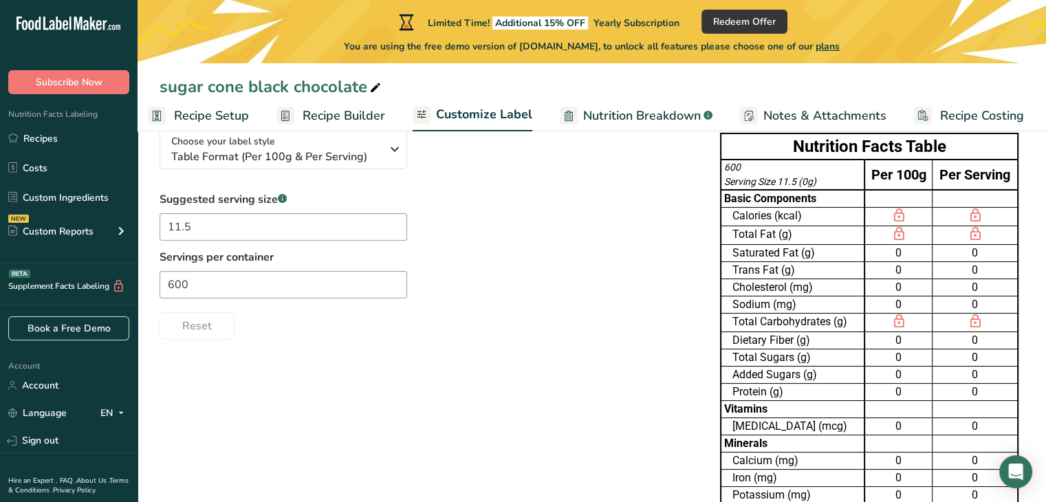
scroll to position [0, 0]
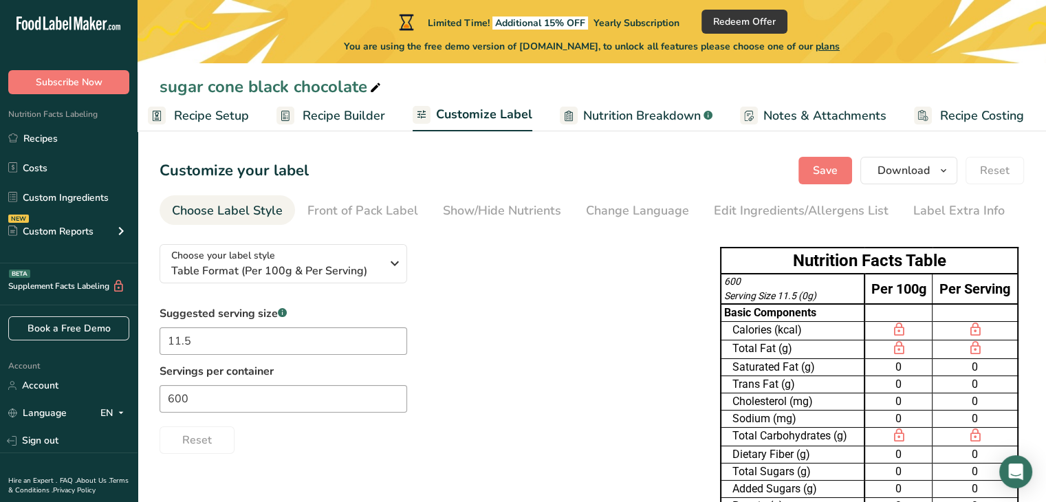
click at [879, 308] on td at bounding box center [898, 313] width 68 height 18
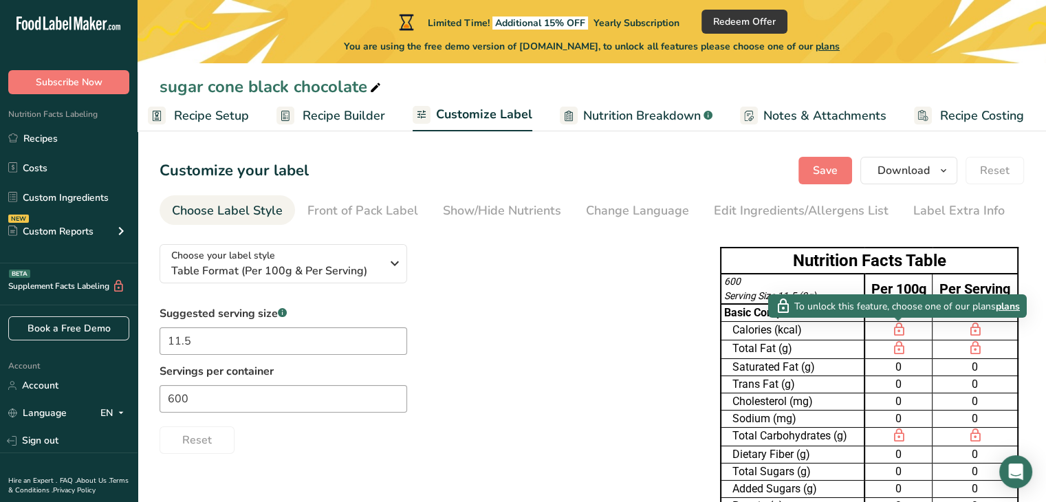
click at [894, 328] on icon at bounding box center [898, 329] width 15 height 17
click at [1006, 305] on span "plans" at bounding box center [1008, 306] width 24 height 14
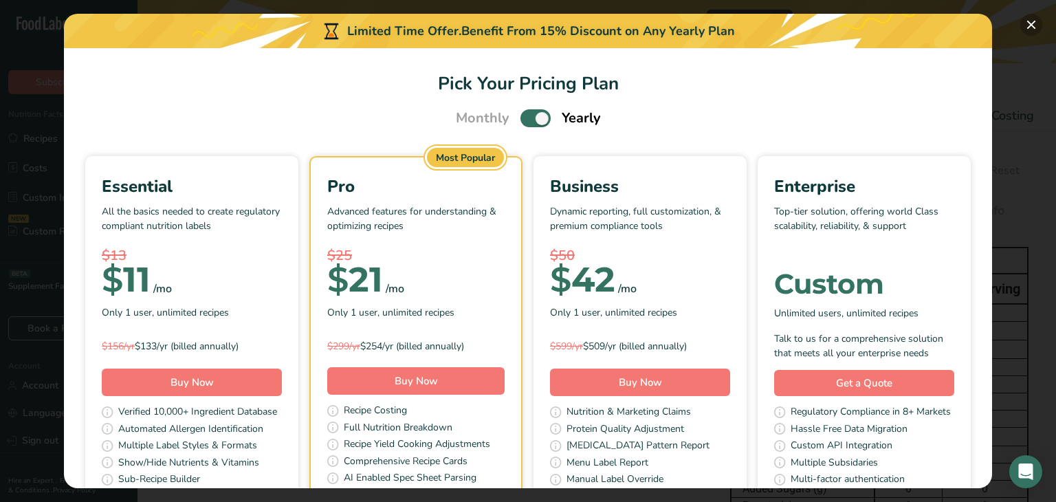
click at [1030, 27] on button "Pick Your Pricing Plan Modal" at bounding box center [1031, 25] width 22 height 22
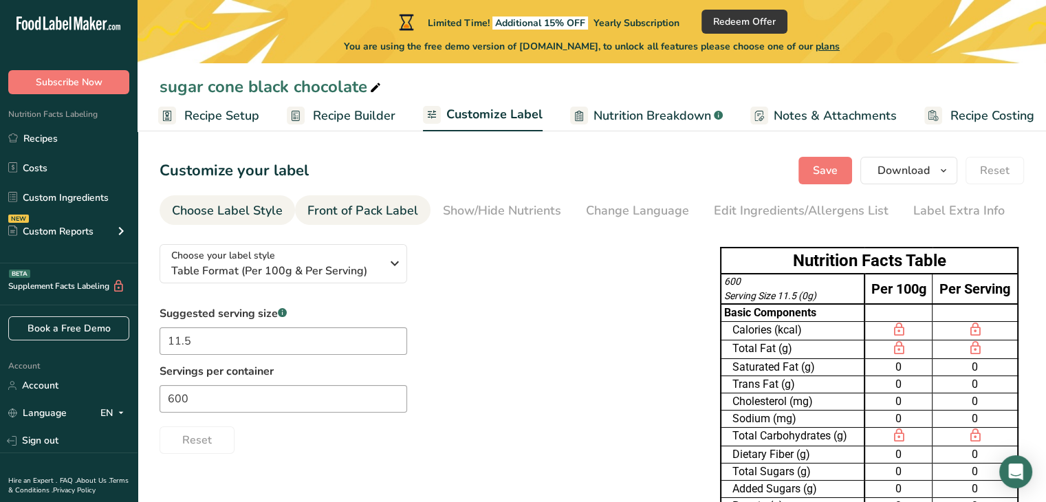
click at [390, 212] on div "Front of Pack Label" at bounding box center [362, 210] width 111 height 19
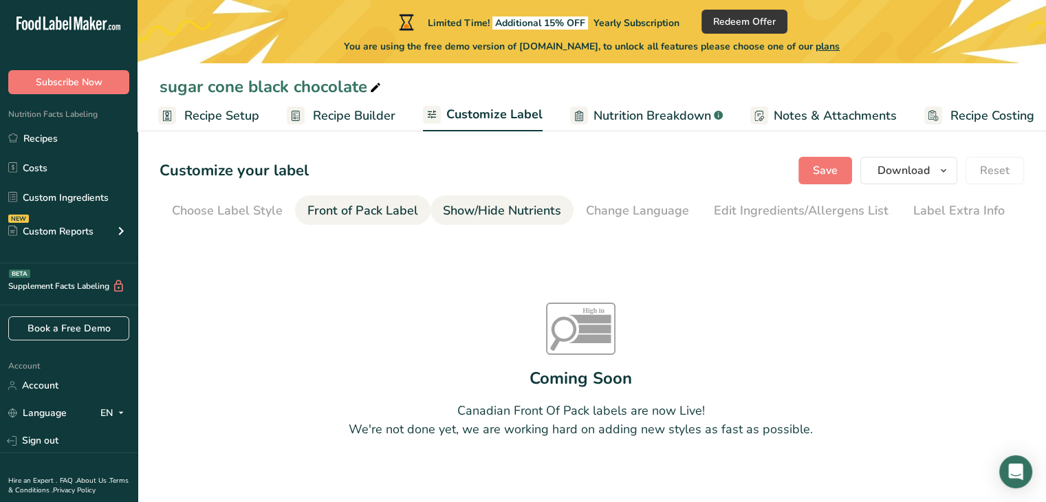
click at [512, 215] on div "Show/Hide Nutrients" at bounding box center [502, 210] width 118 height 19
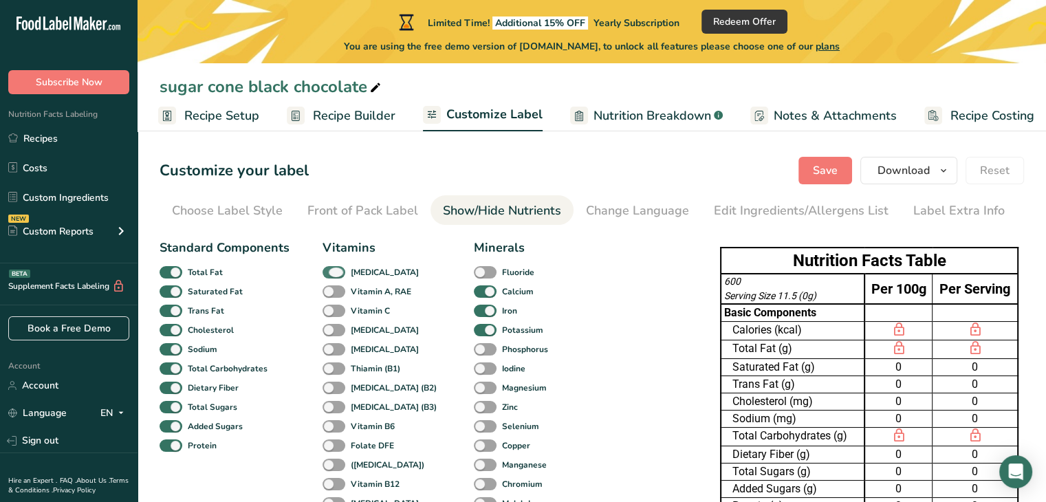
click at [336, 272] on span at bounding box center [333, 272] width 23 height 13
click at [331, 272] on input "[MEDICAL_DATA]" at bounding box center [326, 271] width 9 height 9
checkbox input "false"
click at [602, 114] on span "Nutrition Breakdown" at bounding box center [652, 116] width 118 height 19
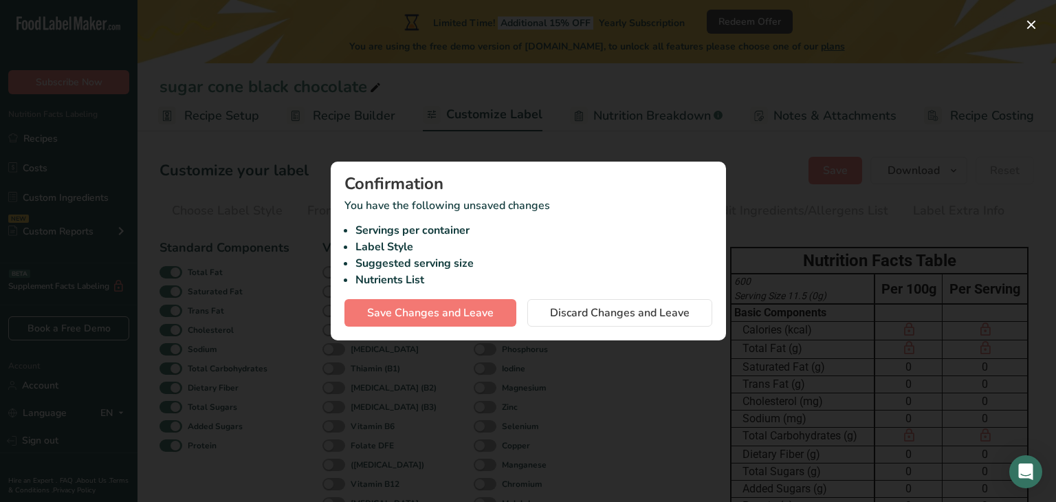
click at [534, 141] on div at bounding box center [528, 251] width 1056 height 502
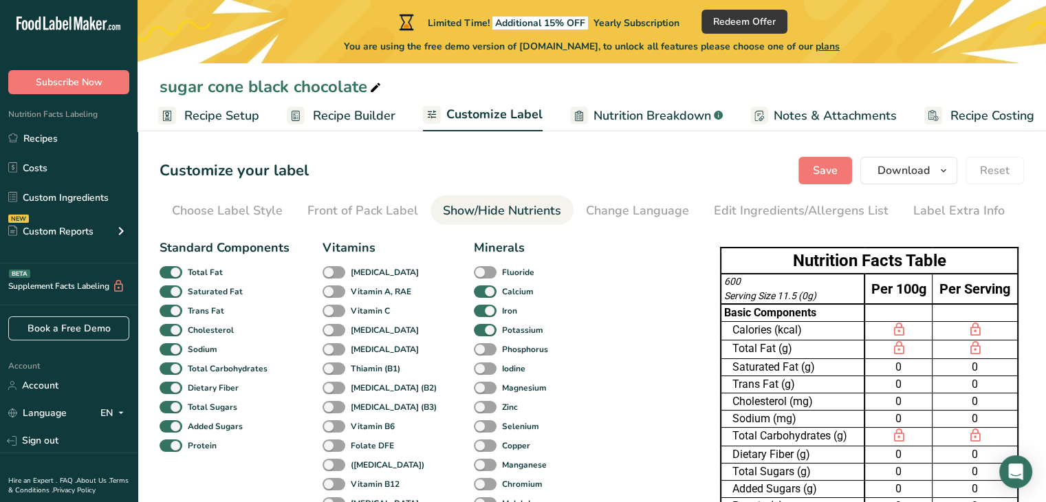
click at [195, 116] on span "Recipe Setup" at bounding box center [221, 116] width 75 height 19
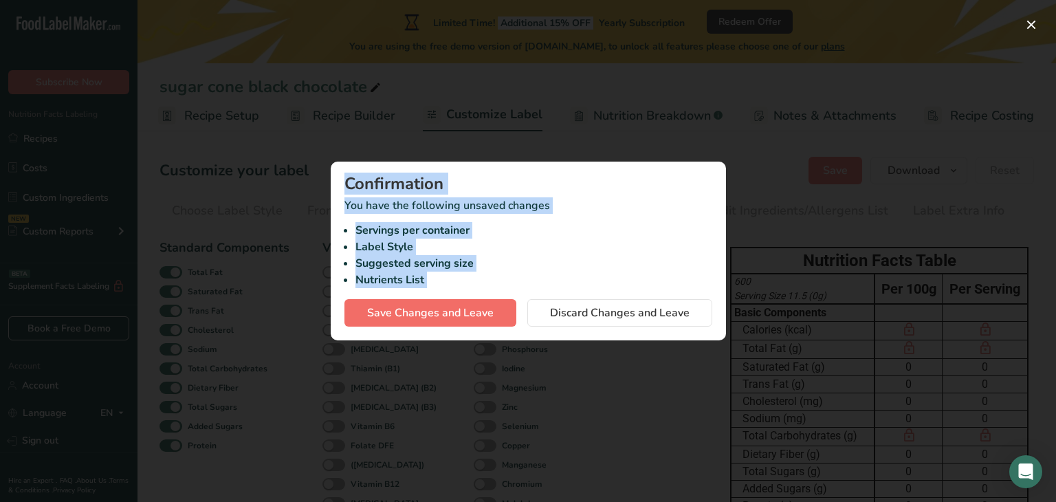
drag, startPoint x: 344, startPoint y: 207, endPoint x: 418, endPoint y: 306, distance: 123.3
click at [417, 295] on div "Confirmation You have the following unsaved changes Servings per container Labe…" at bounding box center [528, 251] width 1056 height 502
click at [445, 311] on span "Save Changes and Leave" at bounding box center [430, 313] width 127 height 17
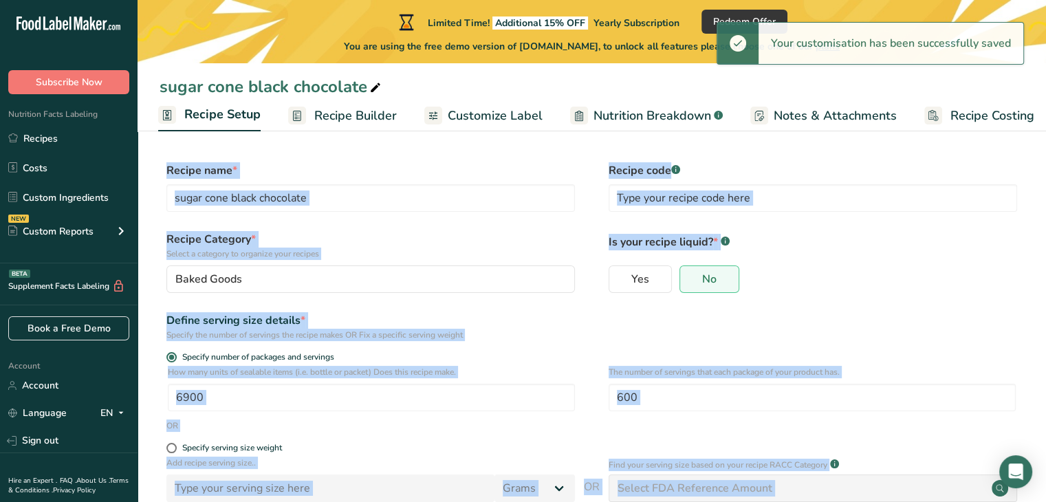
click at [806, 271] on div "Yes No" at bounding box center [812, 283] width 408 height 36
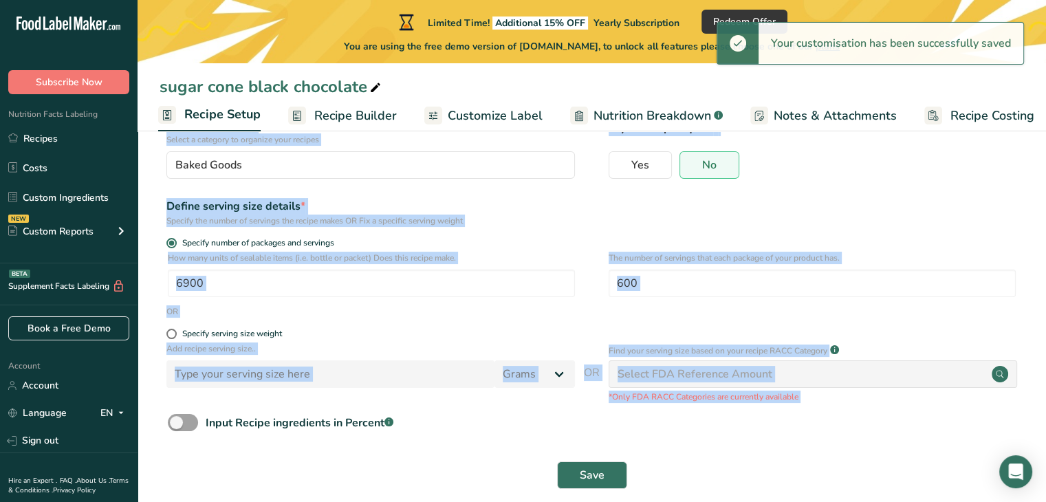
click at [375, 441] on div "Input Recipe ingredients in Percent .a-a{fill:#347362;}.b-a{fill:#fff;}" at bounding box center [592, 428] width 864 height 28
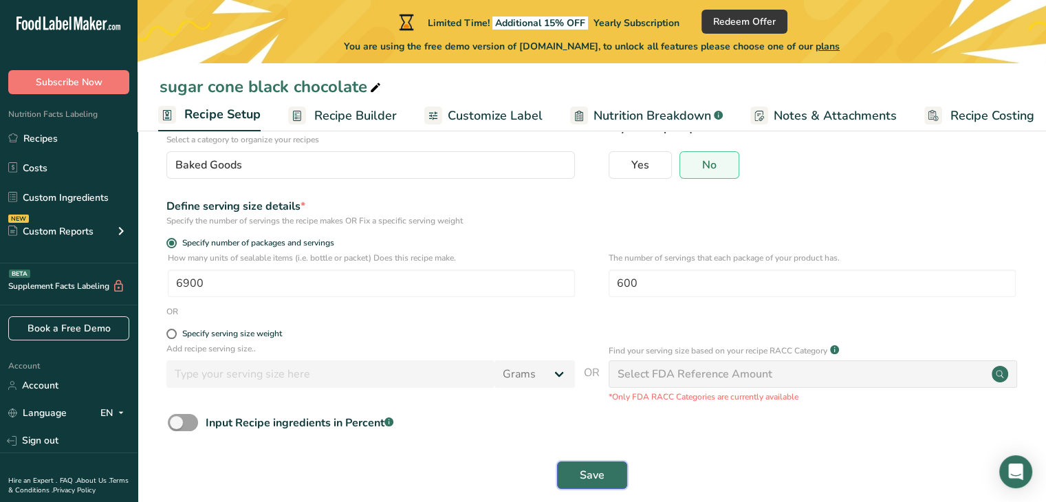
click at [591, 479] on span "Save" at bounding box center [592, 475] width 25 height 17
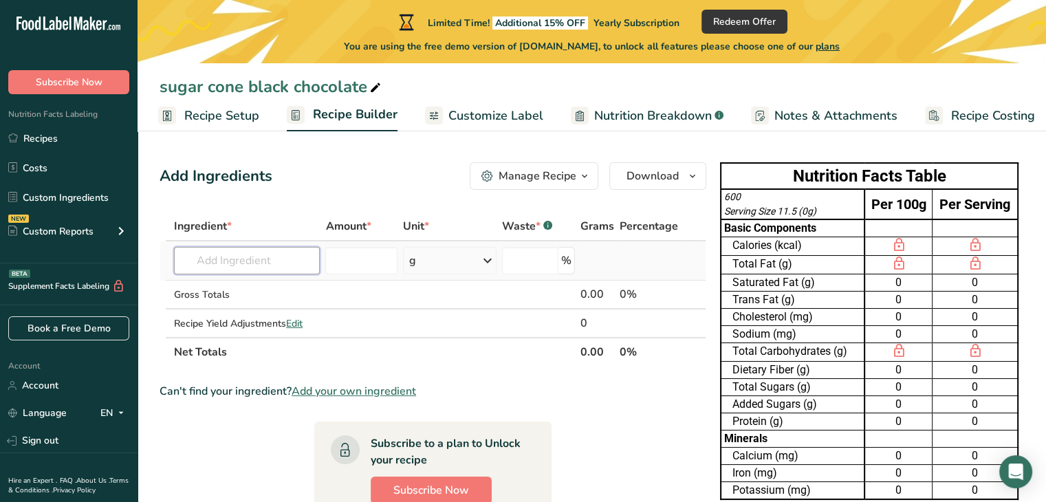
click at [212, 253] on input "text" at bounding box center [247, 261] width 146 height 28
click at [206, 107] on span "Recipe Setup" at bounding box center [221, 116] width 75 height 19
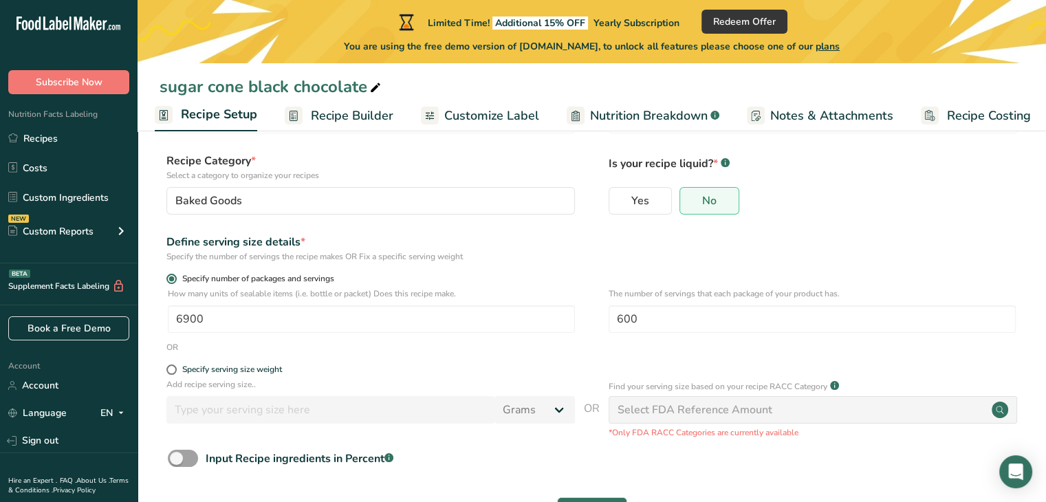
scroll to position [132, 0]
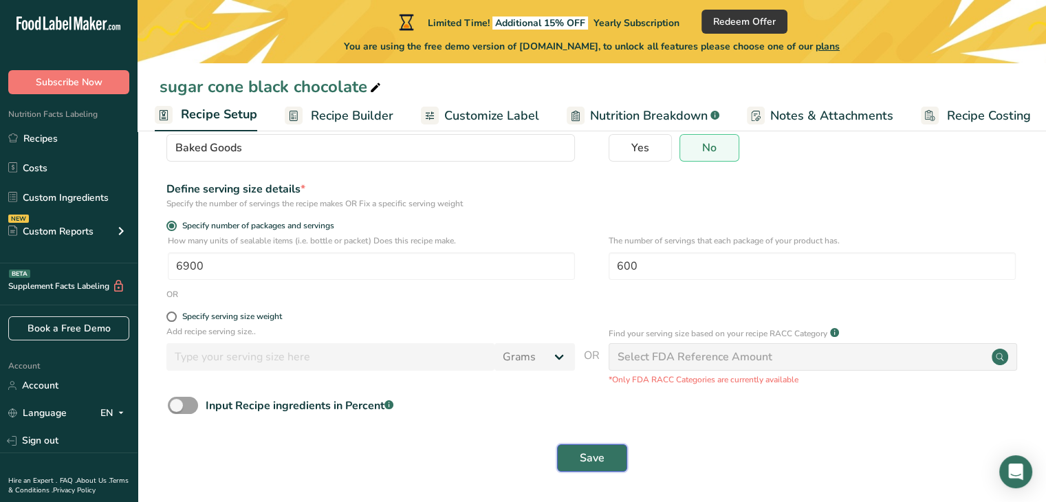
click at [586, 457] on span "Save" at bounding box center [592, 458] width 25 height 17
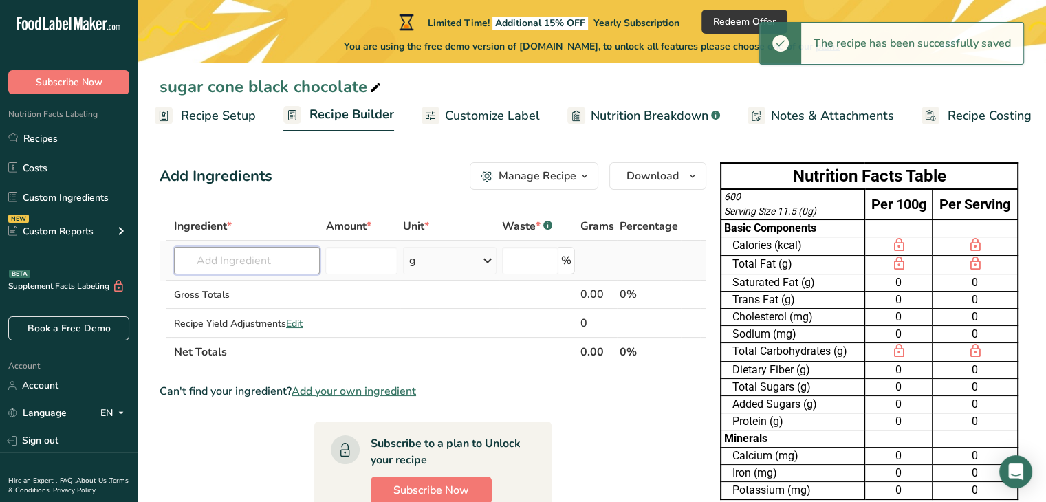
click at [221, 259] on input "text" at bounding box center [247, 261] width 146 height 28
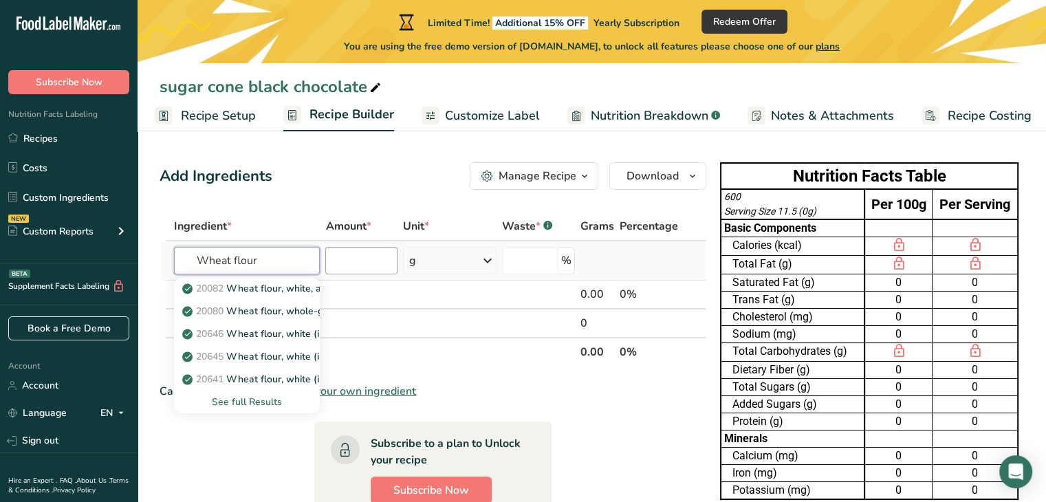
type input "Wheat flour"
click at [349, 247] on input "number" at bounding box center [361, 261] width 72 height 28
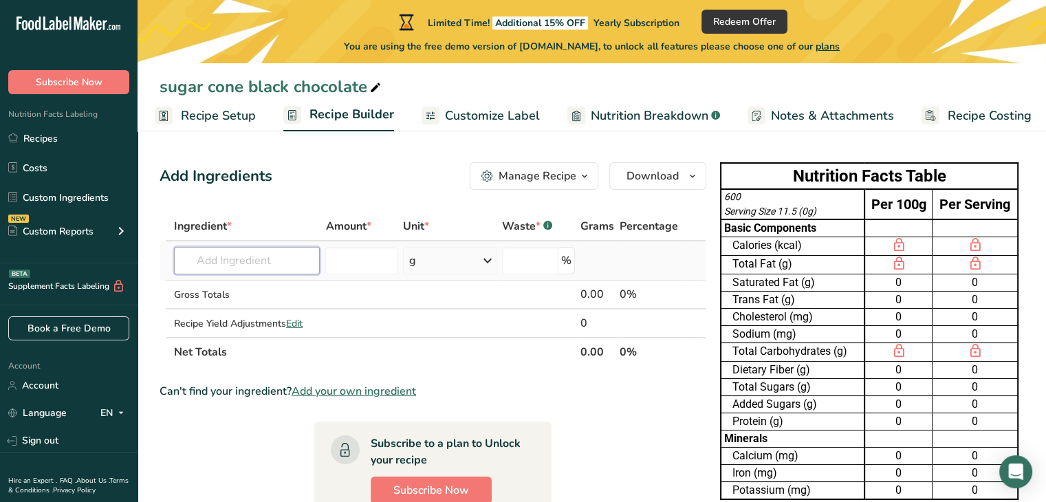
click at [317, 252] on input "text" at bounding box center [247, 261] width 146 height 28
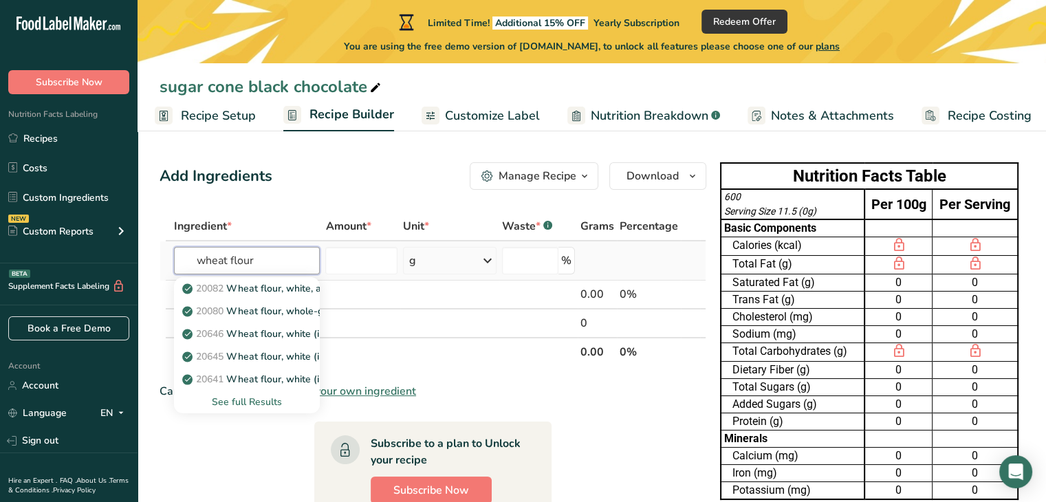
type input "wheat flour"
click at [263, 408] on div "See full Results" at bounding box center [247, 402] width 124 height 14
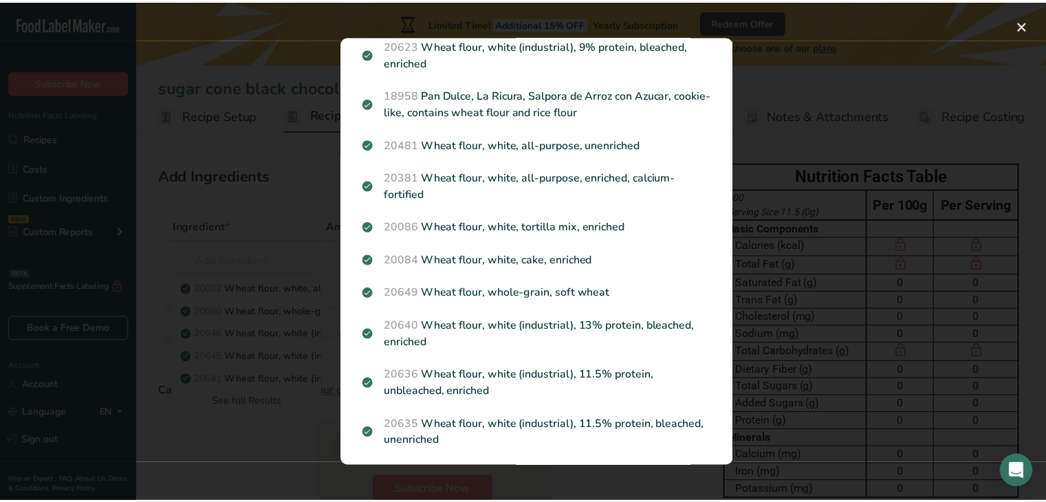
scroll to position [458, 0]
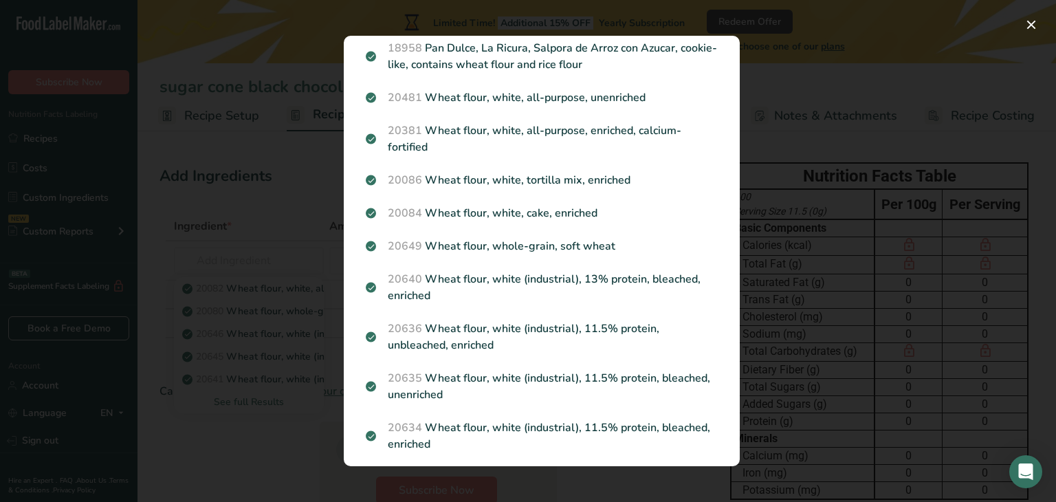
drag, startPoint x: 565, startPoint y: 214, endPoint x: 541, endPoint y: 212, distance: 24.1
click at [564, 212] on p "20084 Wheat flour, white, cake, enriched" at bounding box center [542, 213] width 352 height 17
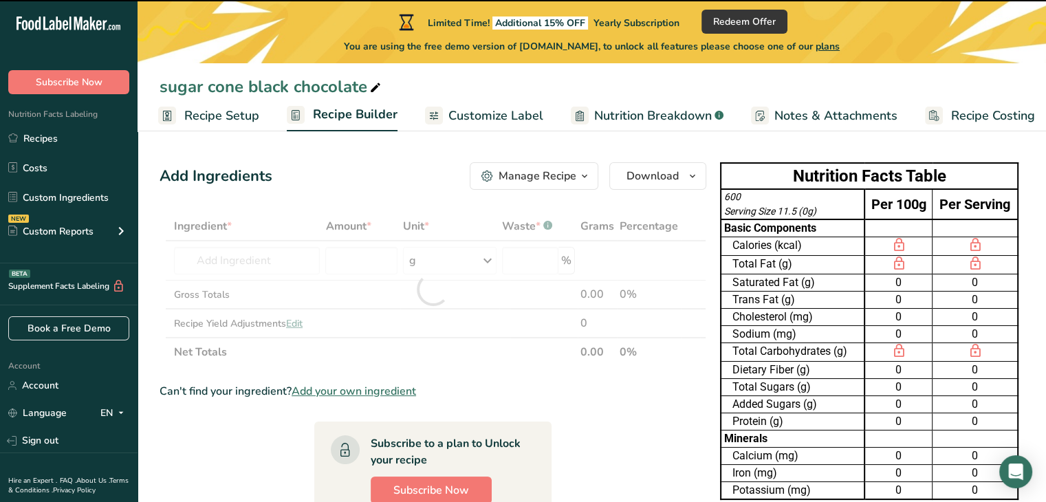
type input "0"
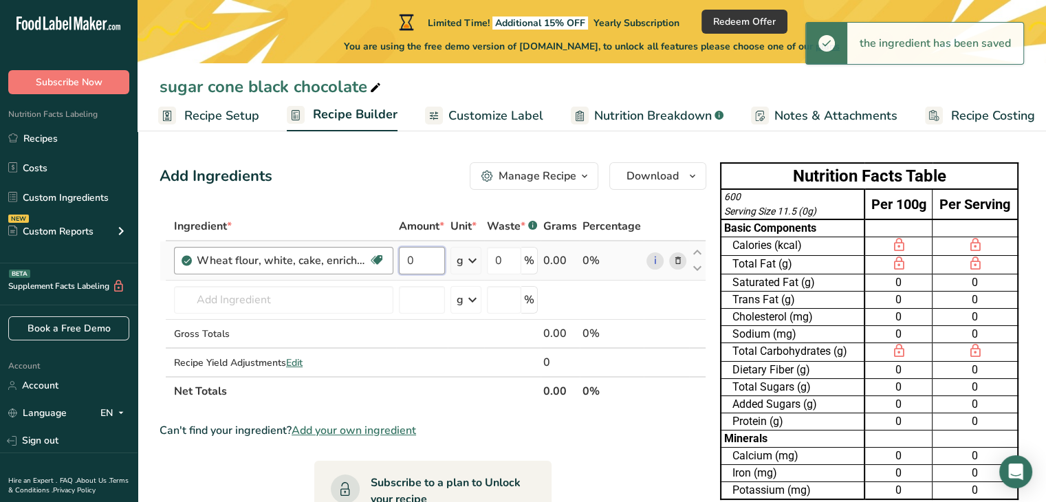
drag, startPoint x: 421, startPoint y: 262, endPoint x: 337, endPoint y: 267, distance: 84.7
click at [355, 269] on tr "Wheat flour, white, cake, enriched Dairy free Vegan Vegetarian Soy free 0 g Por…" at bounding box center [432, 260] width 545 height 39
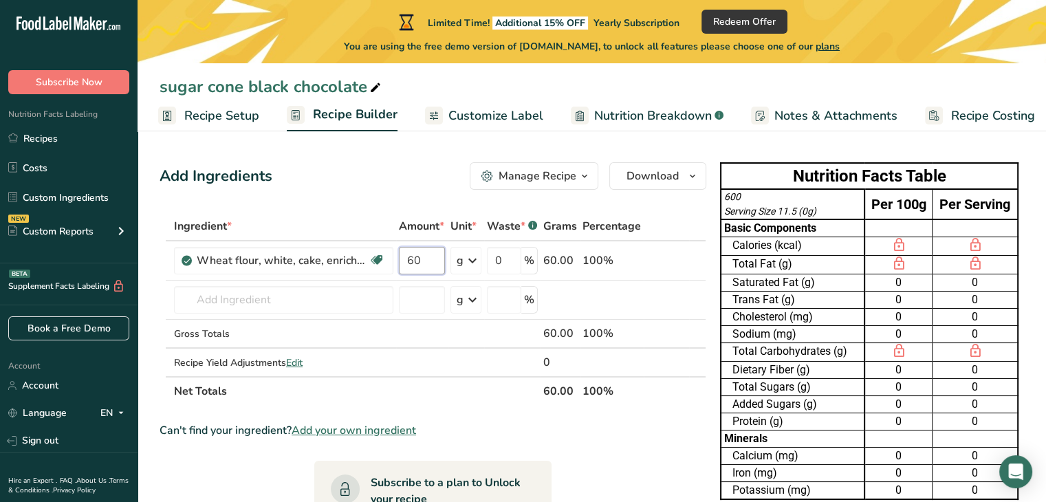
type input "60"
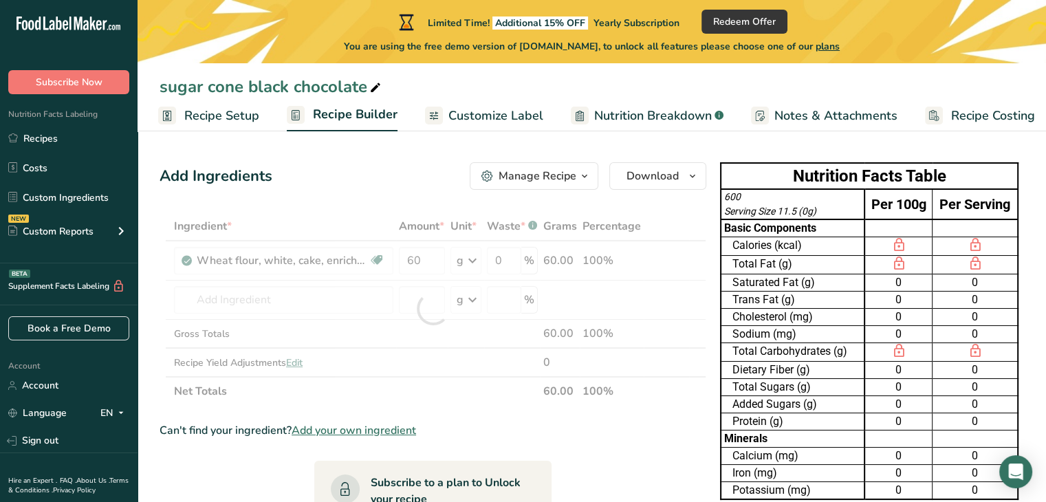
click at [398, 175] on div "Add Ingredients Manage Recipe Delete Recipe Duplicate Recipe Scale Recipe Save …" at bounding box center [433, 176] width 547 height 28
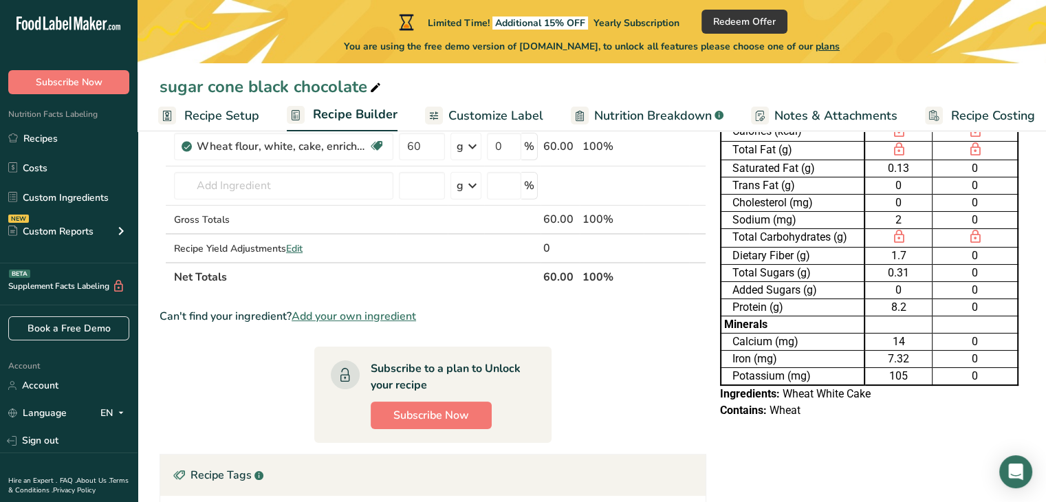
scroll to position [0, 0]
